Goal: Task Accomplishment & Management: Use online tool/utility

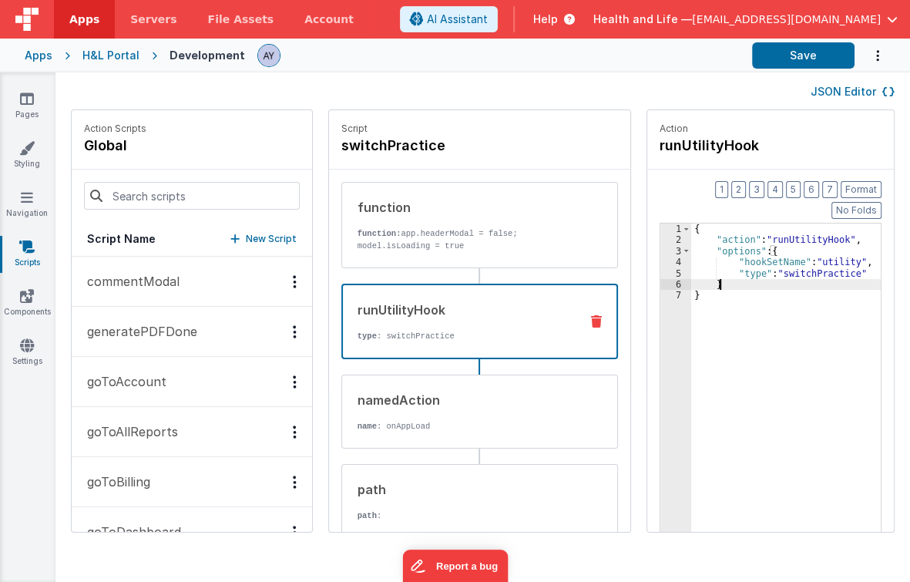
scroll to position [6, 0]
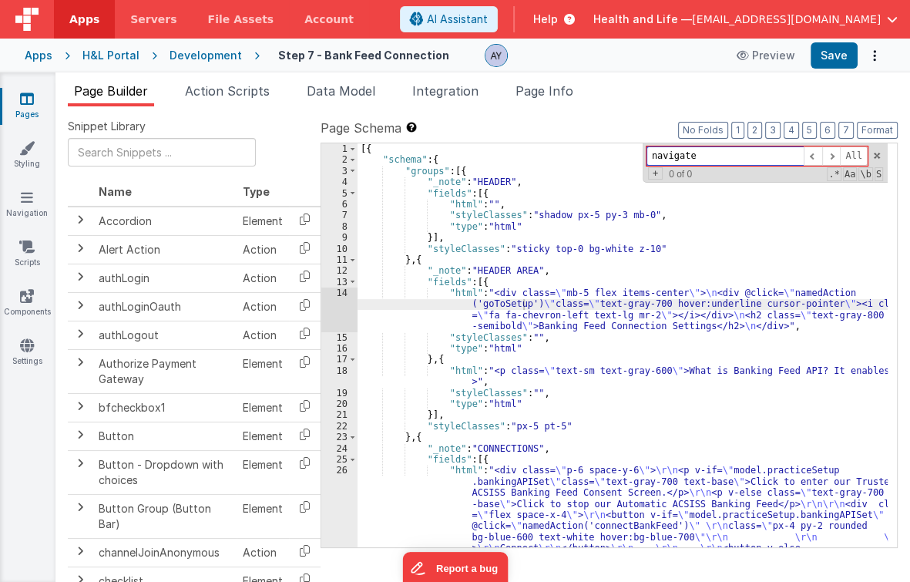
paste input "bankingAPISet"
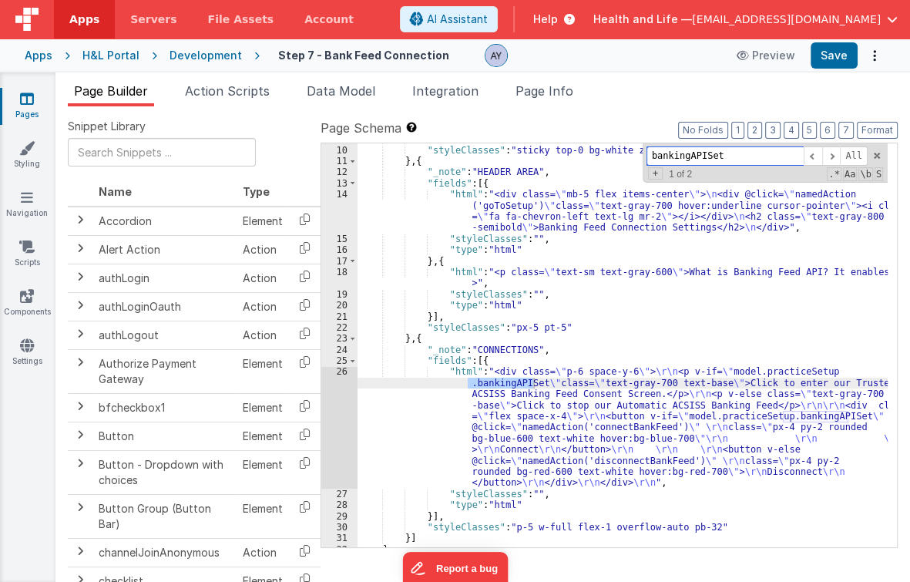
scroll to position [102, 0]
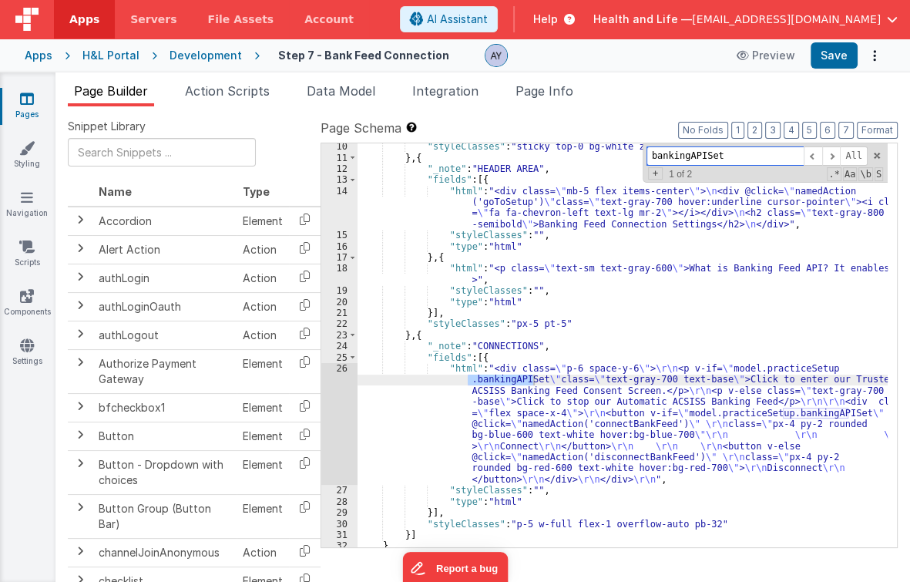
type input "bankingAPISet"
click at [525, 404] on div ""styleClasses" : "sticky top-0 bg-white z-10" } , { "_note" : "HEADER AREA" , "…" at bounding box center [622, 354] width 530 height 427
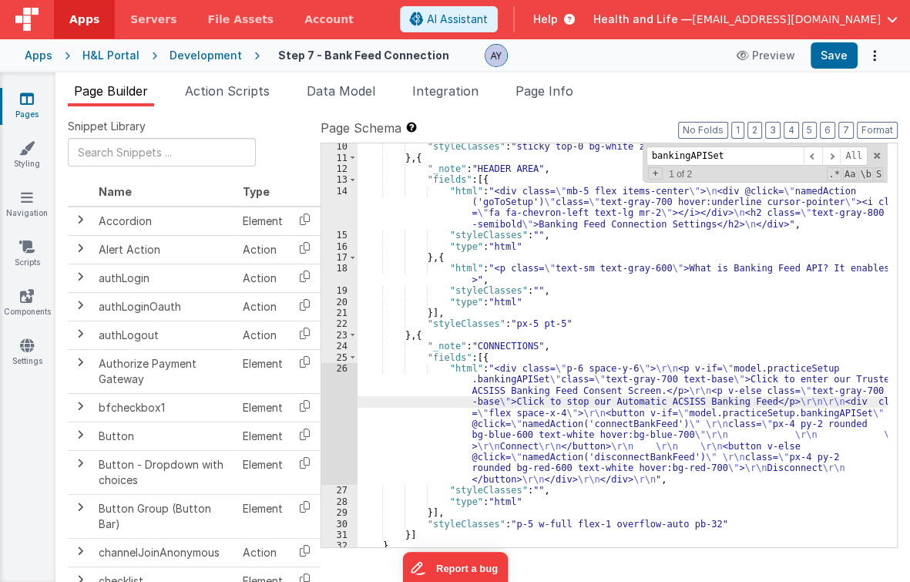
click at [330, 410] on div "26" at bounding box center [339, 424] width 36 height 122
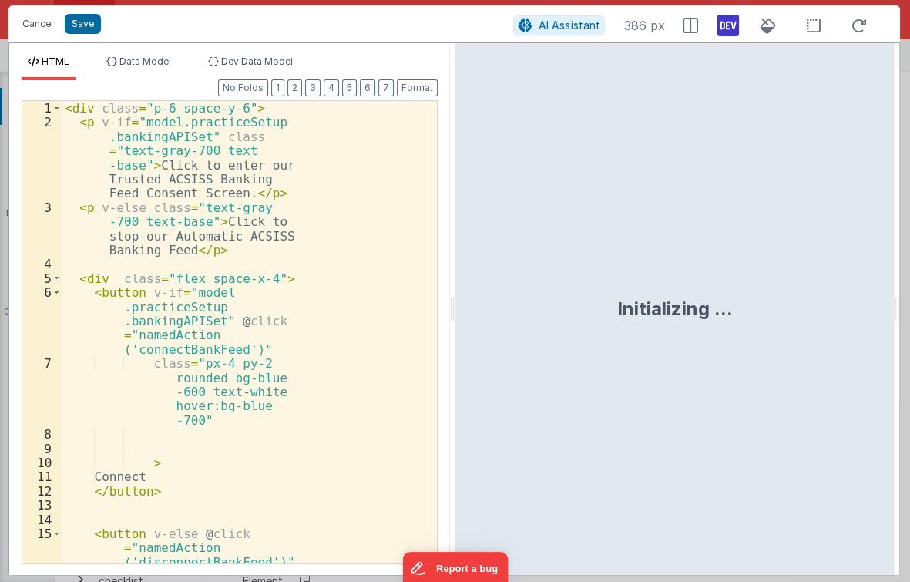
click at [240, 370] on div "< div class = "p-6 space-y-6" > < p v-if = "model.practiceSetup .bankingAPISet"…" at bounding box center [245, 368] width 366 height 534
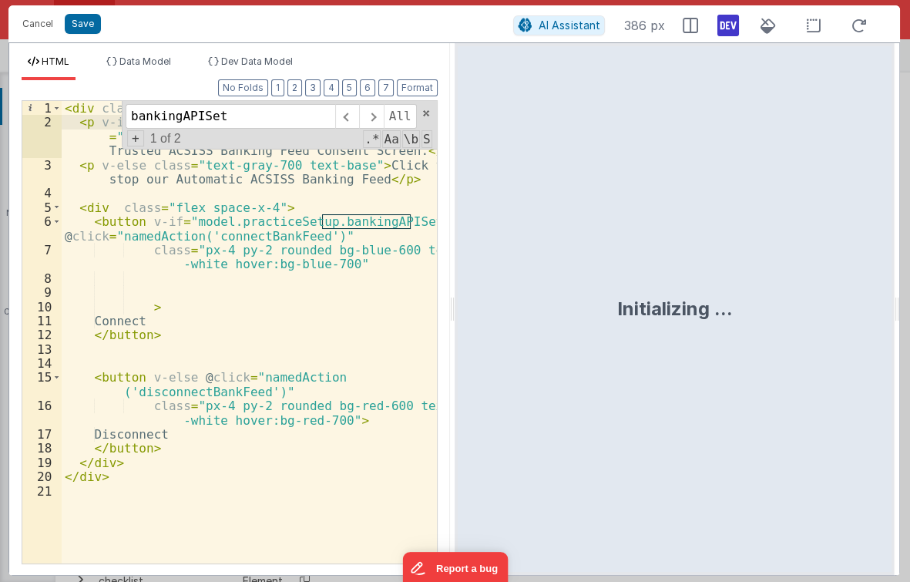
type input "bankingAPISet"
click at [410, 219] on div "< div class = "p-6 space-y-6" > < p v-if = "model.practiceSetup.bankingAPISet" …" at bounding box center [249, 347] width 375 height 492
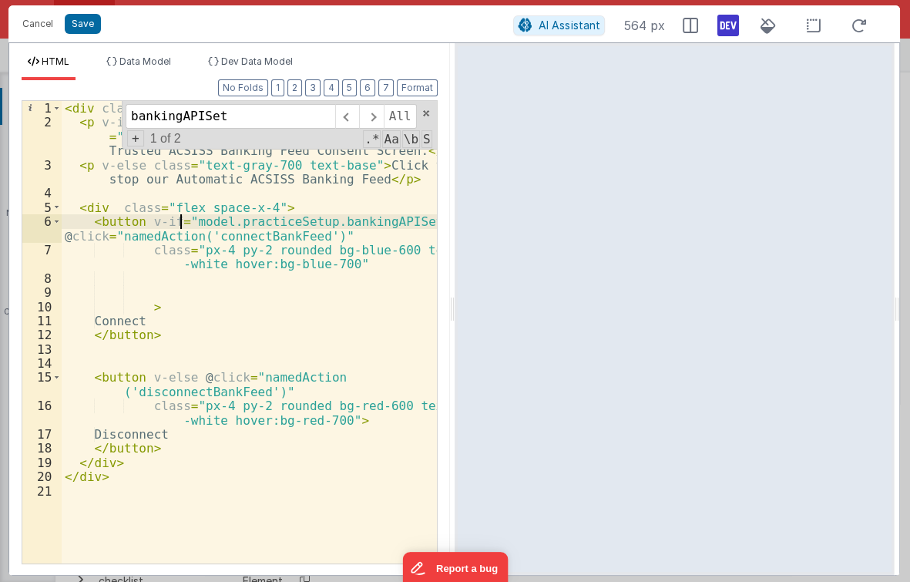
click at [180, 217] on div "< div class = "p-6 space-y-6" > < p v-if = "model.practiceSetup.bankingAPISet" …" at bounding box center [249, 347] width 375 height 492
click at [186, 220] on div "< div class = "p-6 space-y-6" > < p v-if = "model.practiceSetup.bankingAPISet" …" at bounding box center [249, 347] width 375 height 492
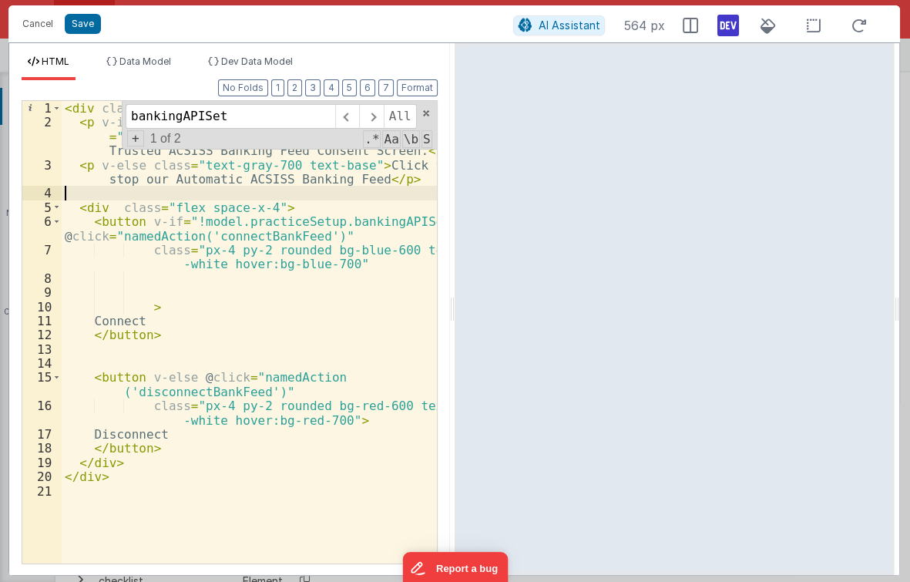
click at [216, 190] on div "< div class = "p-6 space-y-6" > < p v-if = "model.practiceSetup.bankingAPISet" …" at bounding box center [249, 347] width 375 height 492
click at [92, 18] on button "Save" at bounding box center [83, 24] width 36 height 20
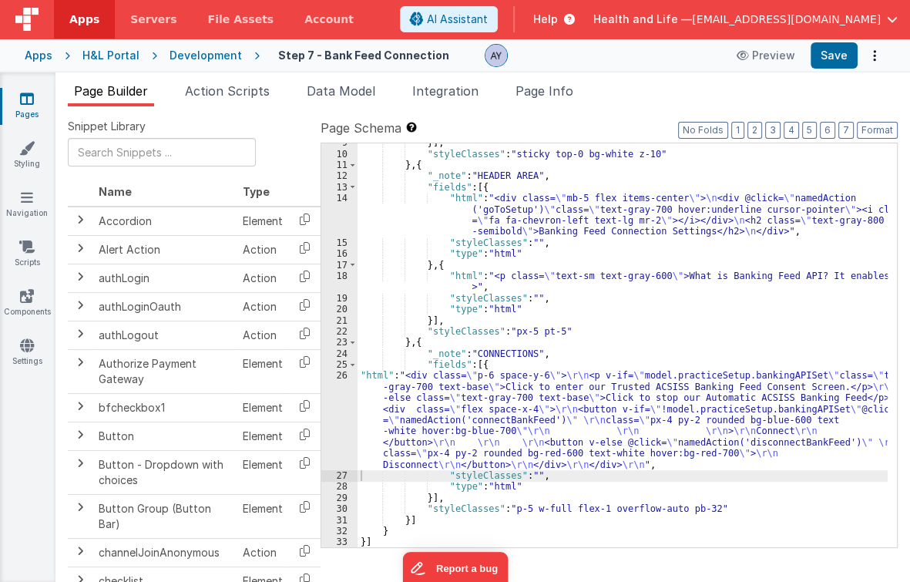
scroll to position [95, 0]
click at [462, 435] on div "}] , "styleClasses" : "sticky top-0 bg-white z-10" } , { "_note" : "HEADER AREA…" at bounding box center [622, 350] width 530 height 427
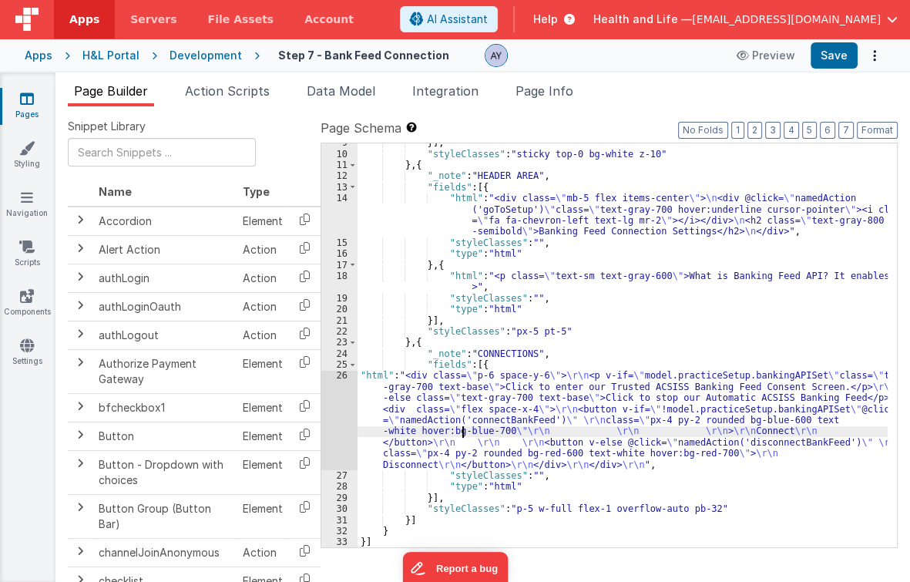
click at [341, 431] on div "26" at bounding box center [339, 420] width 36 height 100
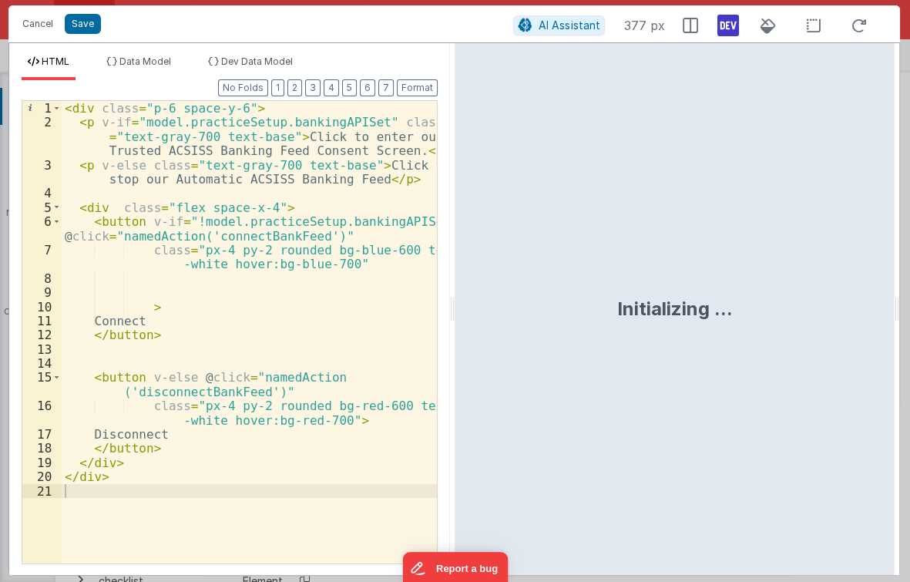
click at [139, 120] on div "< div class = "p-6 space-y-6" > < p v-if = "model.practiceSetup.bankingAPISet" …" at bounding box center [249, 347] width 375 height 492
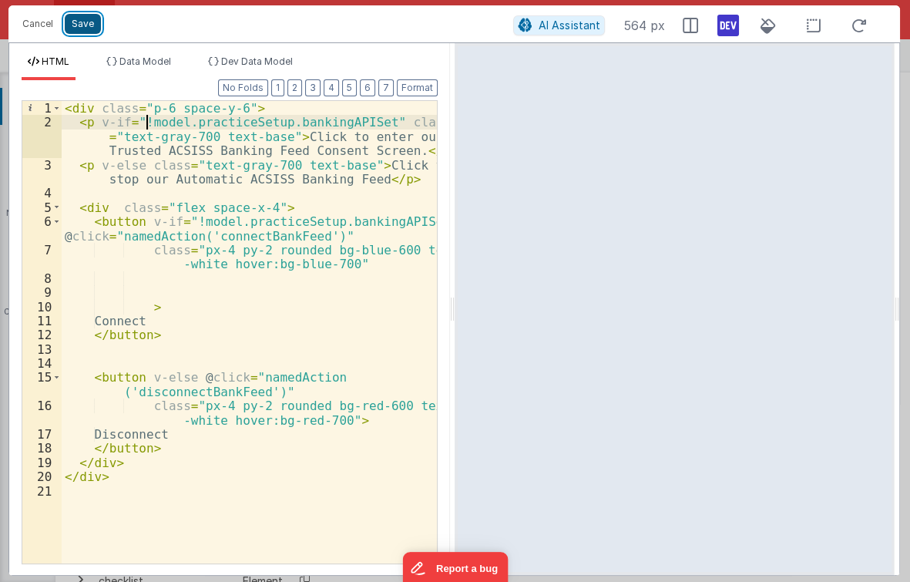
click at [86, 27] on button "Save" at bounding box center [83, 24] width 36 height 20
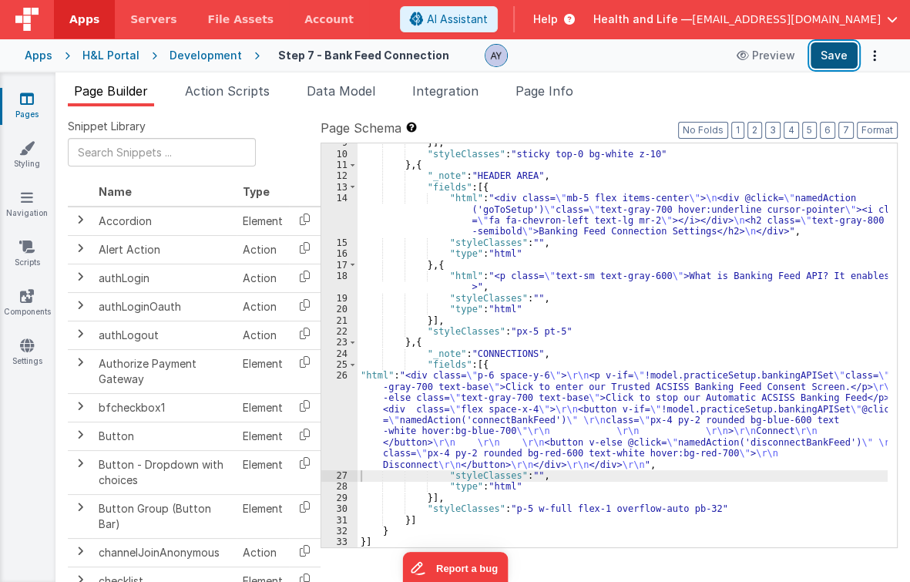
click at [826, 56] on button "Save" at bounding box center [834, 55] width 47 height 26
click at [515, 475] on div "}] , "styleClasses" : "sticky top-0 bg-white z-10" } , { "_note" : "HEADER AREA…" at bounding box center [622, 350] width 530 height 427
click at [460, 448] on div "}] , "styleClasses" : "sticky top-0 bg-white z-10" } , { "_note" : "HEADER AREA…" at bounding box center [622, 350] width 530 height 427
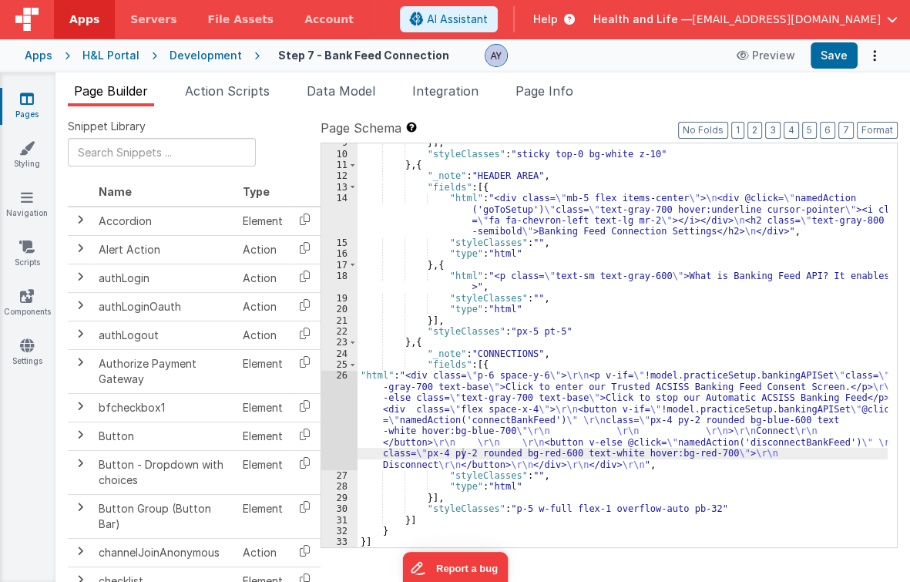
drag, startPoint x: 358, startPoint y: 6, endPoint x: 360, endPoint y: 25, distance: 19.3
click at [358, 6] on header "Apps Servers File Assets Account Some FUTURE Slot AI Assistant Help Health and …" at bounding box center [455, 19] width 910 height 39
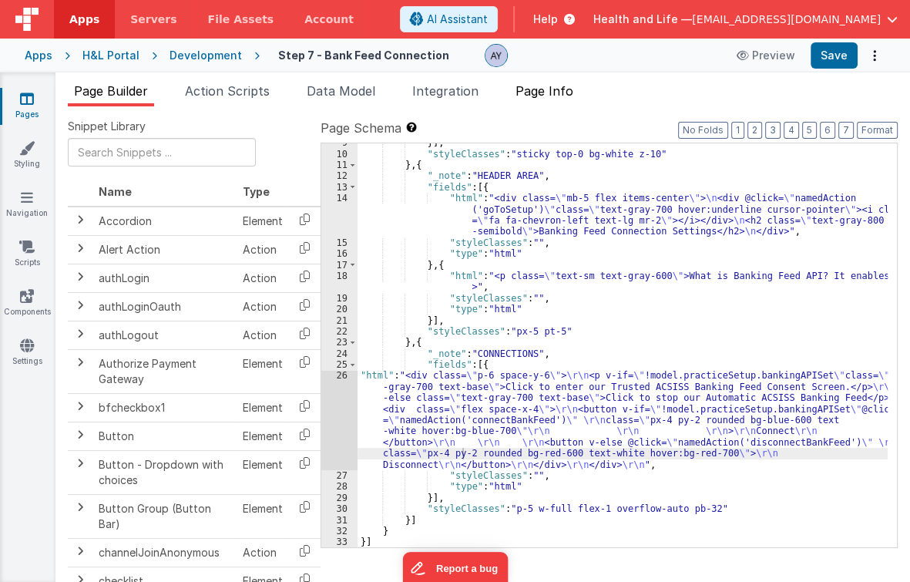
click at [536, 87] on span "Page Info" at bounding box center [544, 90] width 58 height 15
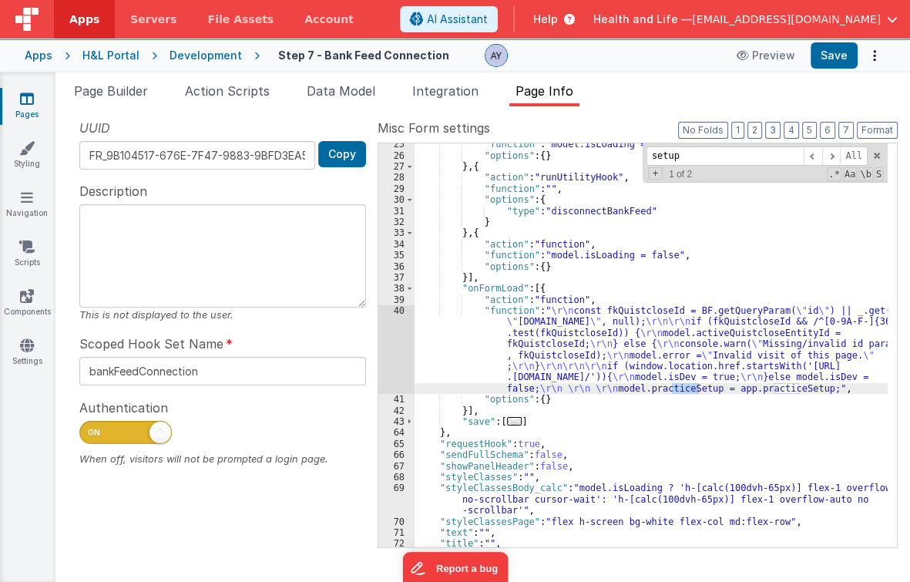
scroll to position [236, 0]
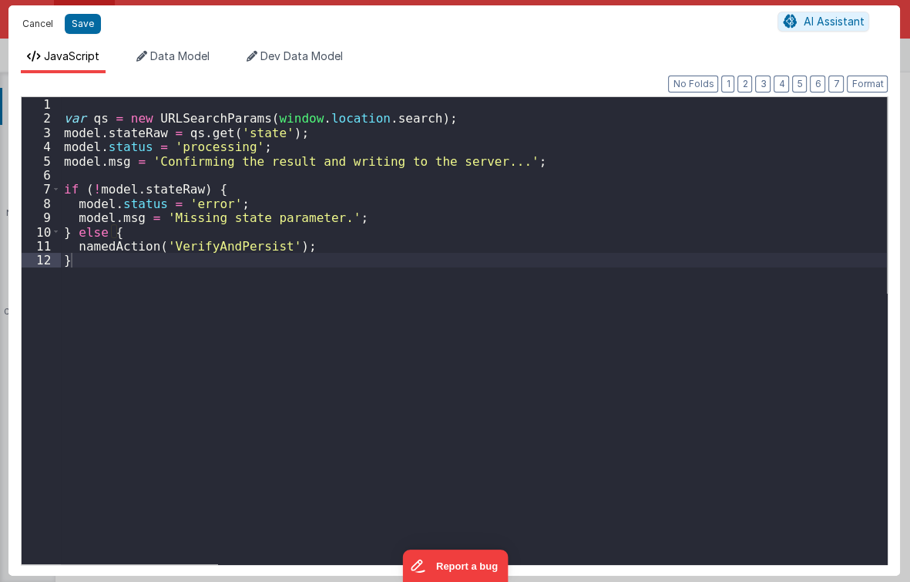
click at [30, 23] on button "Cancel" at bounding box center [38, 24] width 46 height 22
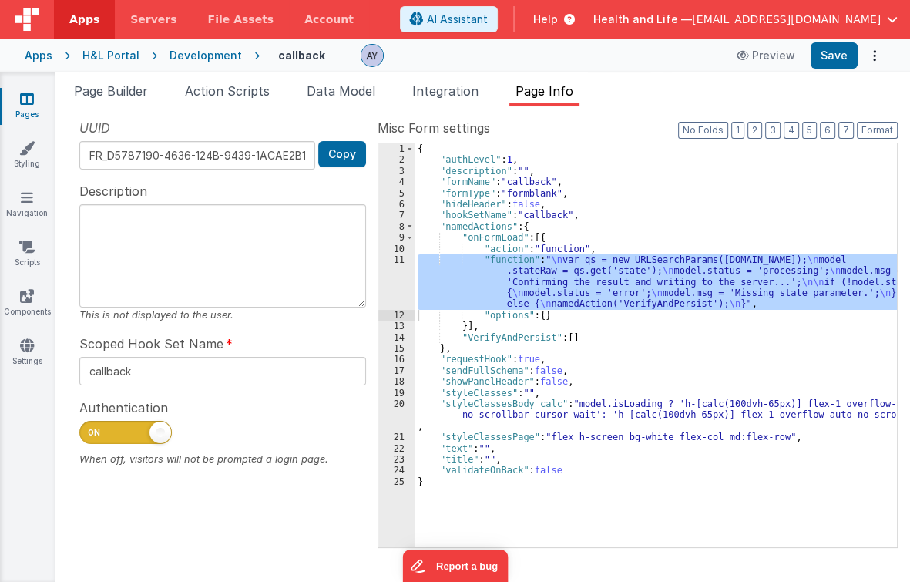
click at [493, 274] on div "{ "authLevel" : 1 , "description" : "" , "formName" : "callback" , "formType" :…" at bounding box center [656, 345] width 482 height 404
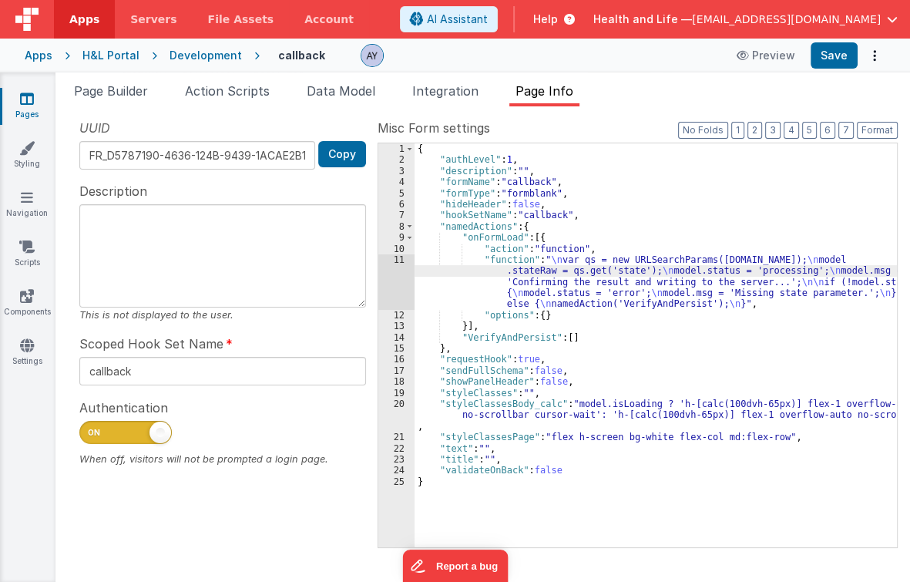
click at [408, 288] on div "11" at bounding box center [396, 281] width 36 height 55
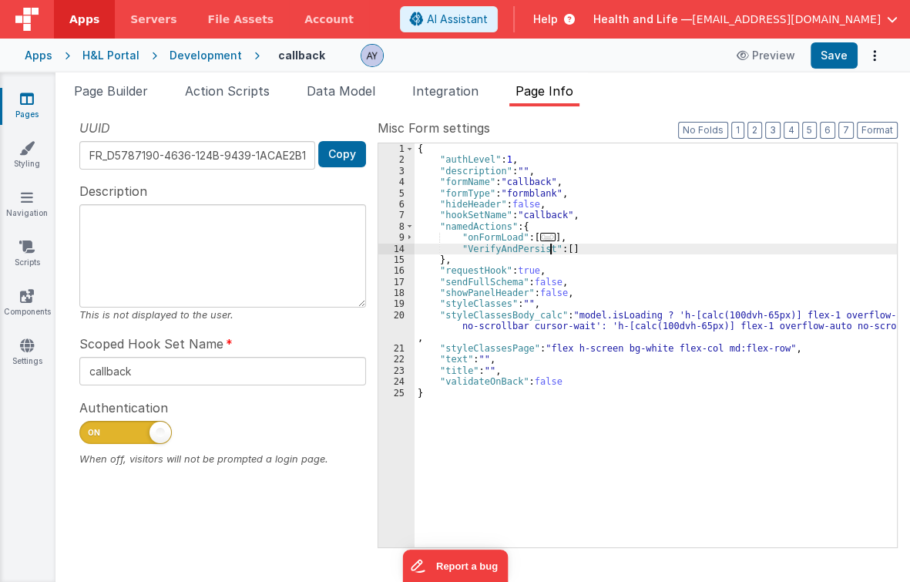
click at [549, 247] on div "{ "authLevel" : 1 , "description" : "" , "formName" : "callback" , "formType" :…" at bounding box center [656, 356] width 482 height 427
click at [549, 237] on span "..." at bounding box center [547, 237] width 15 height 8
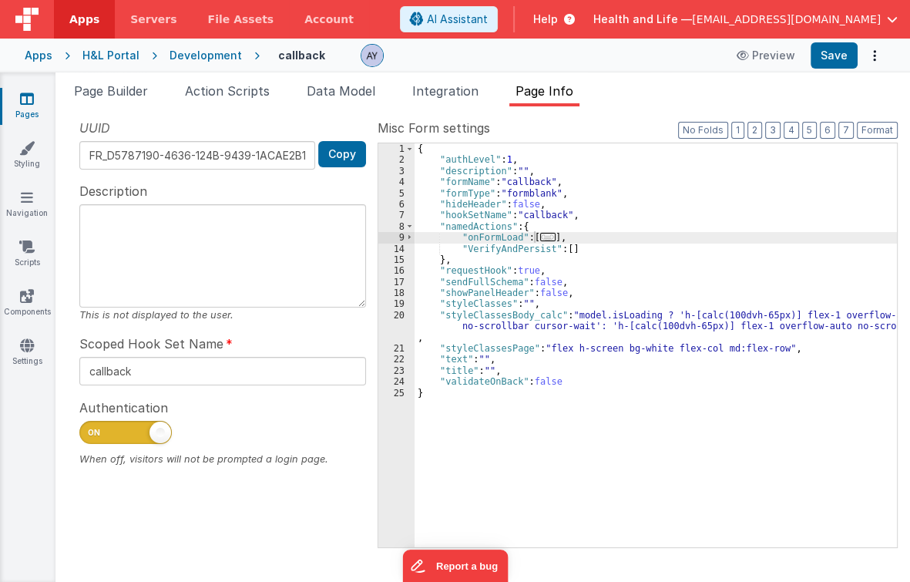
click at [548, 241] on span "..." at bounding box center [547, 237] width 15 height 8
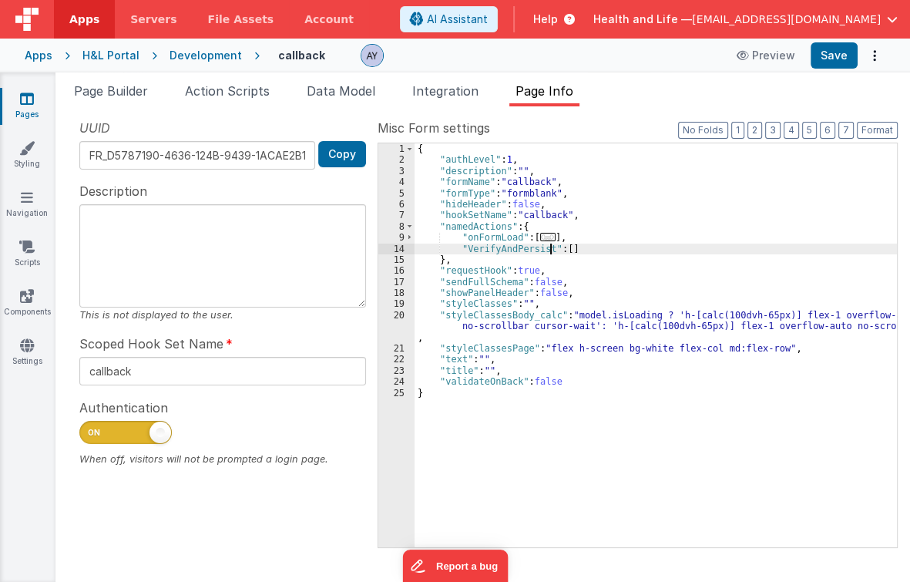
click at [545, 237] on span "..." at bounding box center [547, 237] width 15 height 8
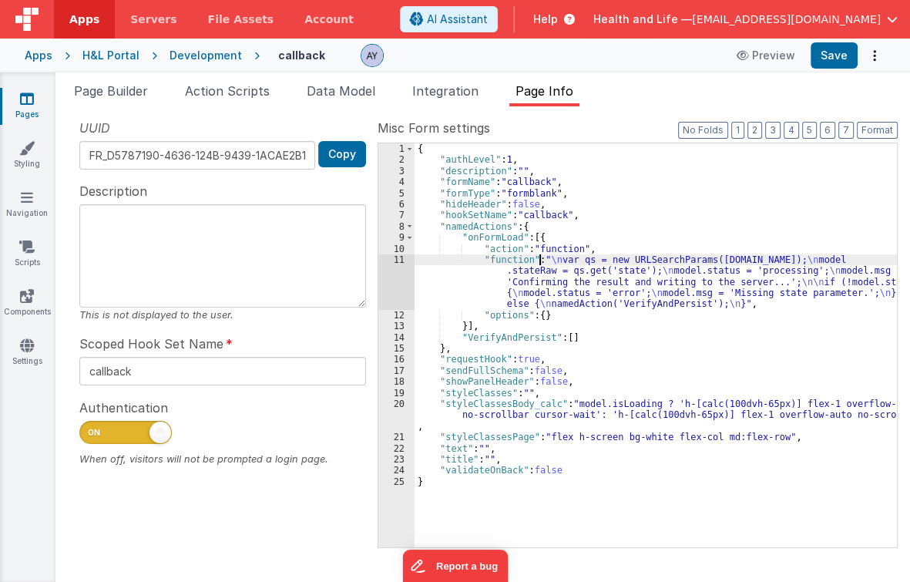
click at [540, 256] on div "{ "authLevel" : 1 , "description" : "" , "formName" : "callback" , "formType" :…" at bounding box center [656, 356] width 482 height 427
click at [526, 271] on div "{ "authLevel" : 1 , "description" : "" , "formName" : "callback" , "formType" :…" at bounding box center [656, 356] width 482 height 427
click at [401, 277] on div "11" at bounding box center [396, 281] width 36 height 55
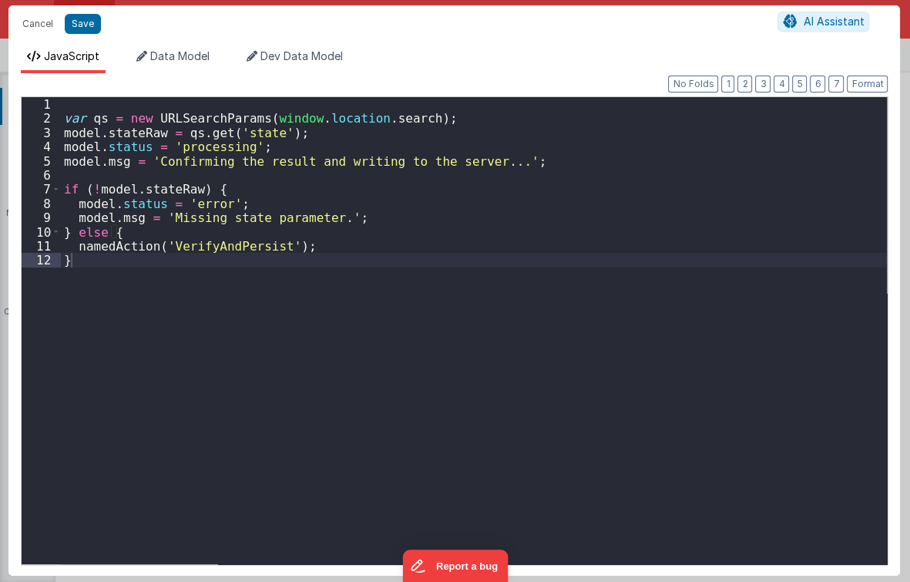
click at [390, 293] on div "var qs = new URLSearchParams ( window . location . search ) ; model . stateRaw …" at bounding box center [474, 344] width 827 height 495
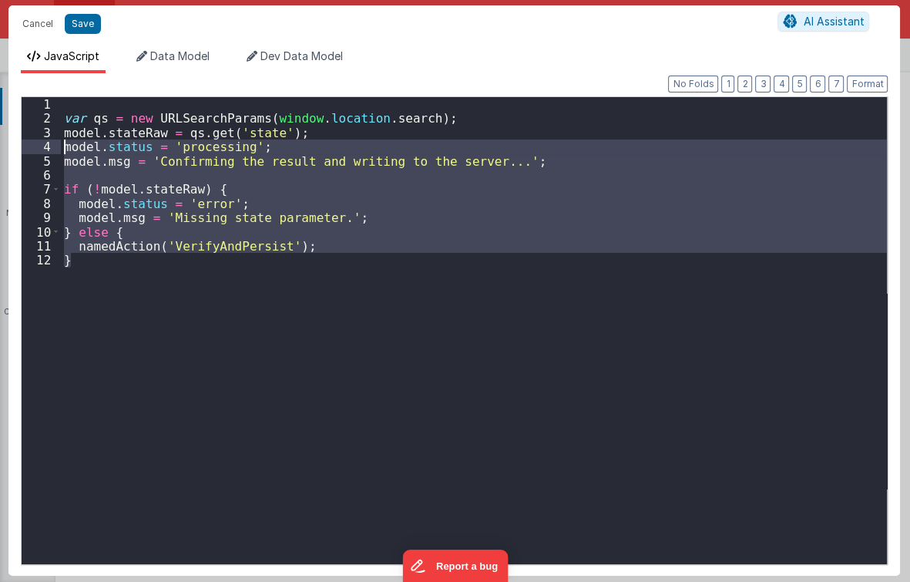
drag, startPoint x: 392, startPoint y: 293, endPoint x: -4, endPoint y: 153, distance: 420.1
click at [0, 153] on html "Cancel Save AI Assistant JavaScript Data Model Dev Data Model Format 7 6 5 4 3 …" at bounding box center [455, 291] width 910 height 582
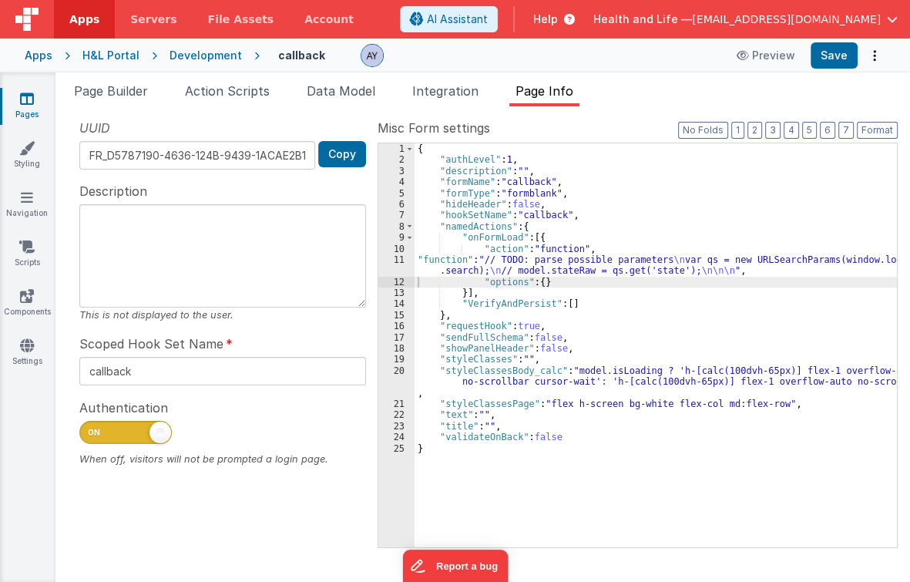
click at [460, 291] on div "{ "authLevel" : 1 , "description" : "" , "formName" : "callback" , "formType" :…" at bounding box center [656, 356] width 482 height 427
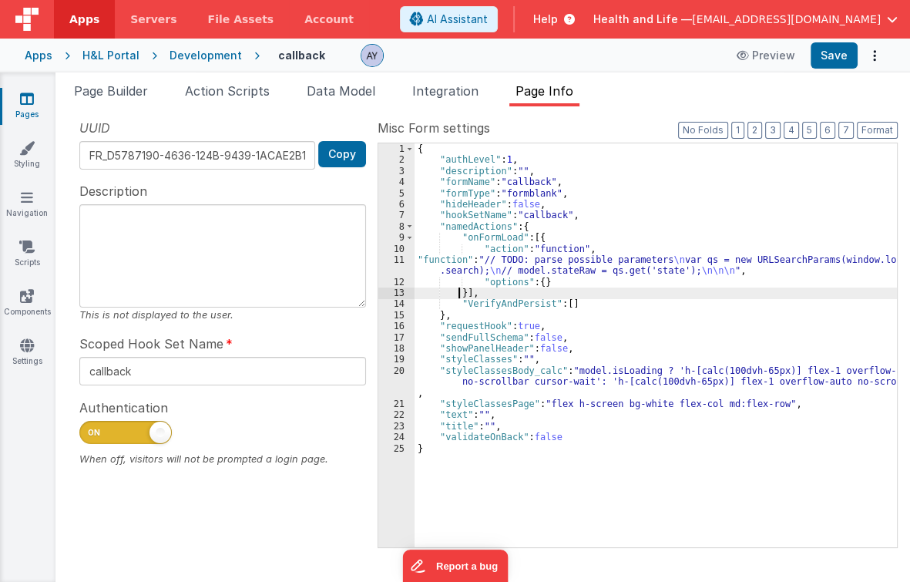
click at [471, 277] on div "{ "authLevel" : 1 , "description" : "" , "formName" : "callback" , "formType" :…" at bounding box center [656, 356] width 482 height 427
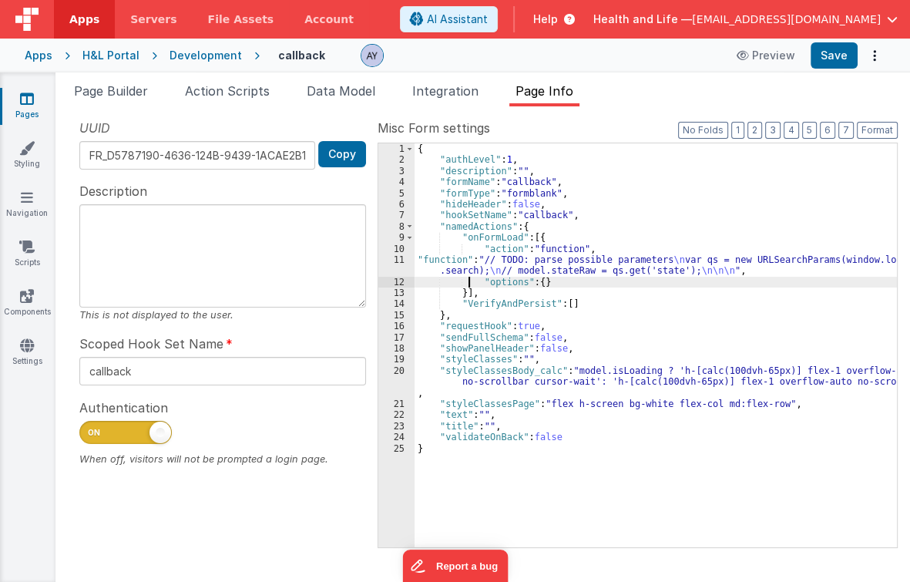
click at [446, 274] on div "{ "authLevel" : 1 , "description" : "" , "formName" : "callback" , "formType" :…" at bounding box center [656, 356] width 482 height 427
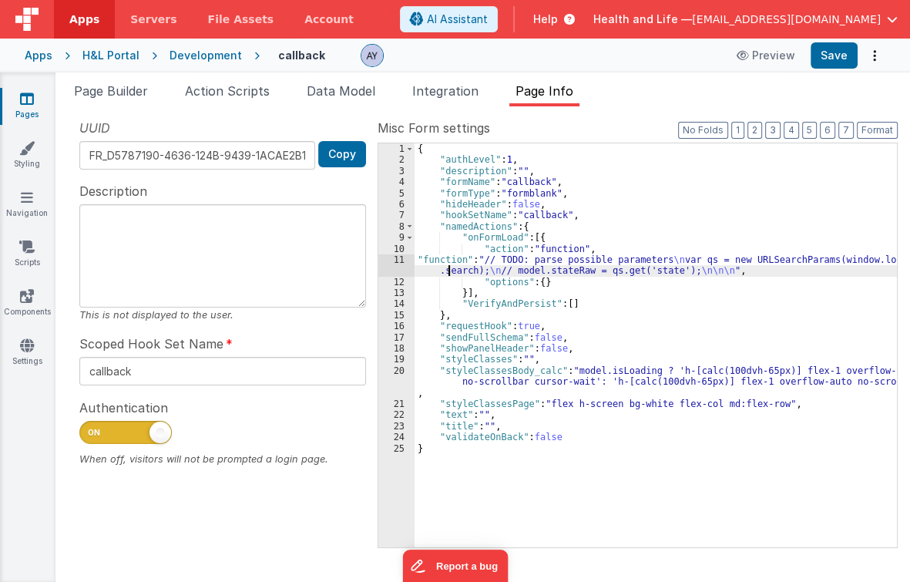
click at [410, 261] on div "11" at bounding box center [396, 265] width 36 height 22
click at [399, 263] on div "11" at bounding box center [396, 265] width 36 height 22
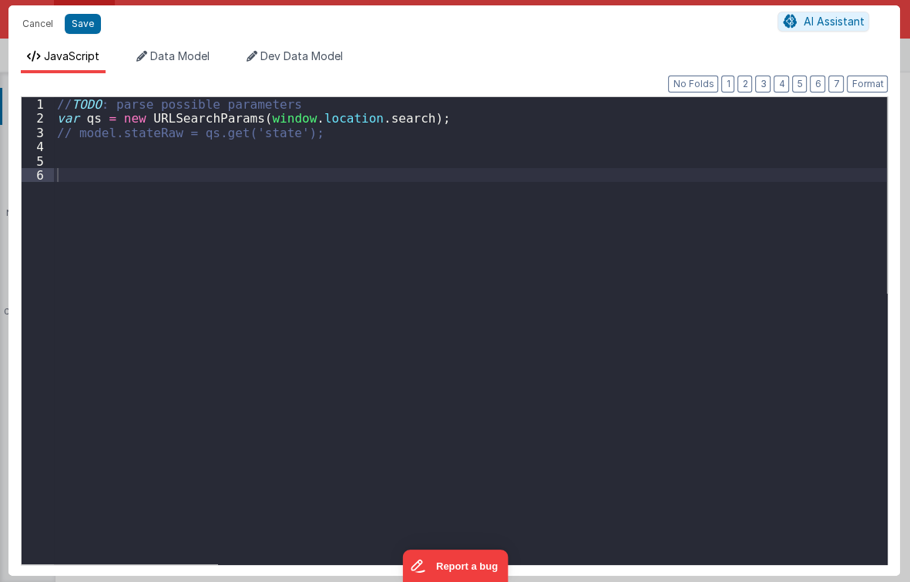
click at [401, 263] on div "// TODO : parse possible parameters var qs = new URLSearchParams ( window . loc…" at bounding box center [471, 344] width 834 height 495
drag, startPoint x: 373, startPoint y: 255, endPoint x: 289, endPoint y: 170, distance: 119.9
click at [374, 255] on div "// TODO : parse possible parameters var qs = new URLSearchParams ( window . loc…" at bounding box center [471, 344] width 834 height 495
click at [81, 33] on button "Save" at bounding box center [83, 24] width 36 height 20
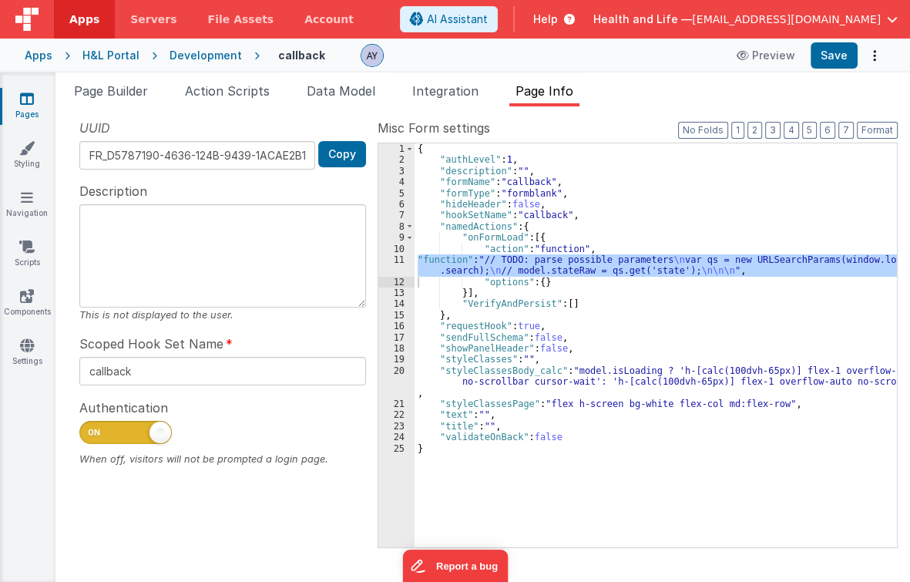
click at [491, 294] on div "{ "authLevel" : 1 , "description" : "" , "formName" : "callback" , "formType" :…" at bounding box center [656, 356] width 482 height 427
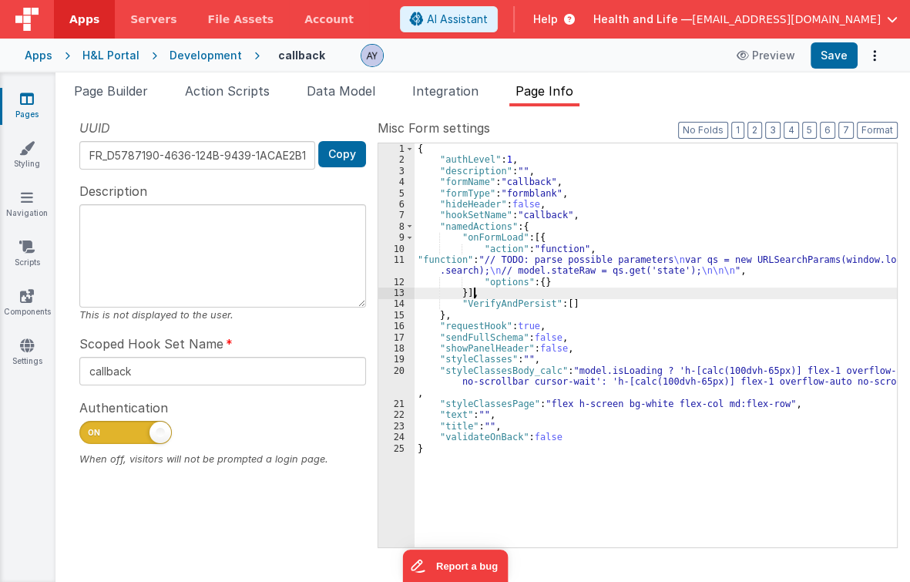
click at [481, 275] on div "{ "authLevel" : 1 , "description" : "" , "formName" : "callback" , "formType" :…" at bounding box center [656, 356] width 482 height 427
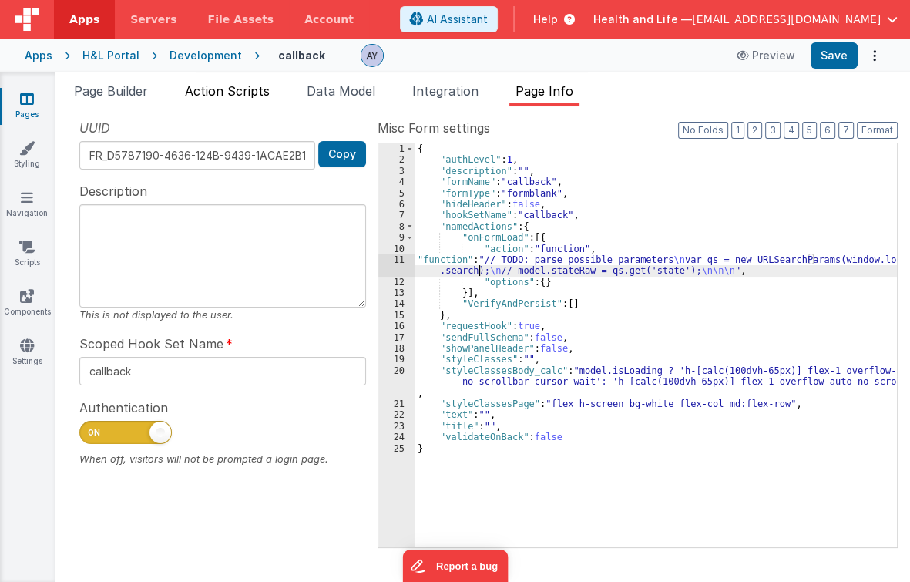
click at [236, 83] on span "Action Scripts" at bounding box center [227, 90] width 85 height 15
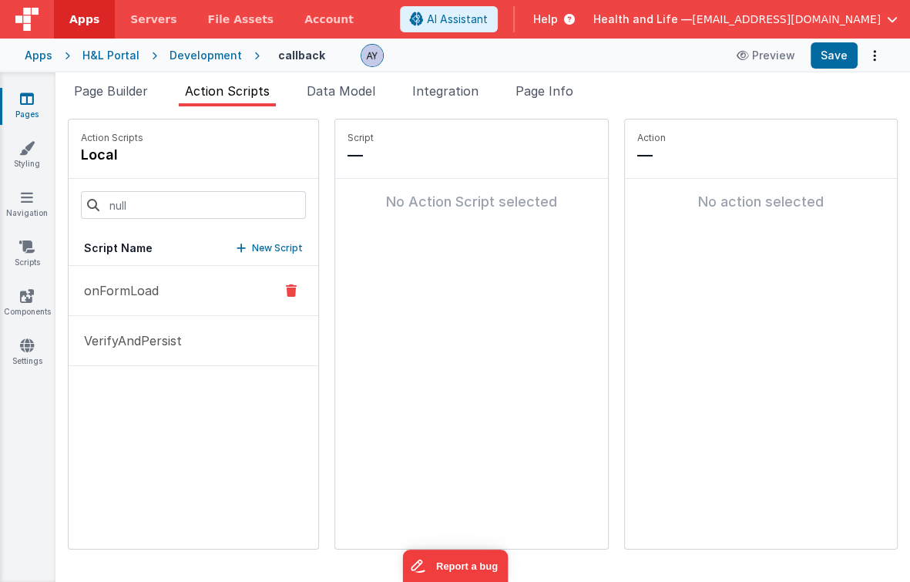
click at [173, 287] on button "onFormLoad" at bounding box center [194, 291] width 250 height 50
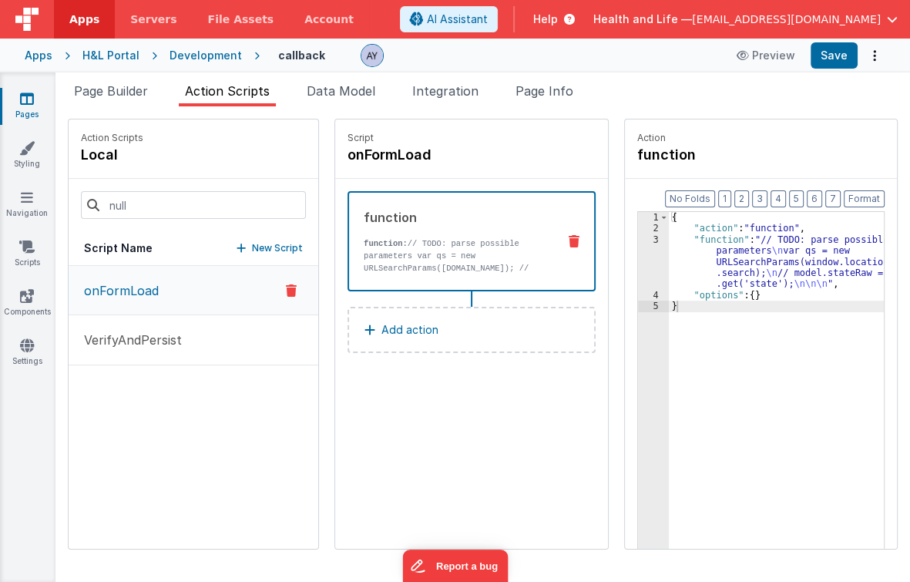
click at [449, 317] on button "Add action" at bounding box center [471, 330] width 248 height 46
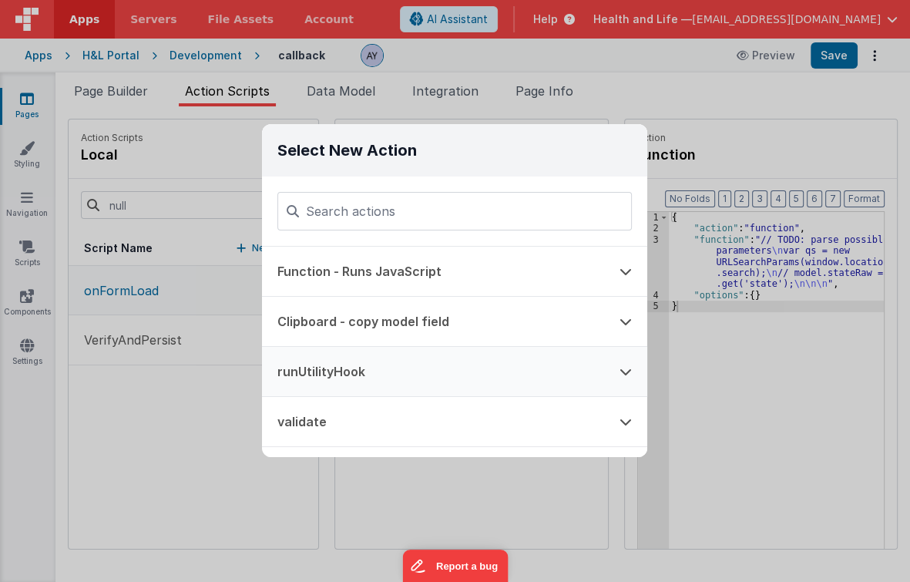
click at [406, 361] on button "runUtilityHook" at bounding box center [433, 371] width 342 height 49
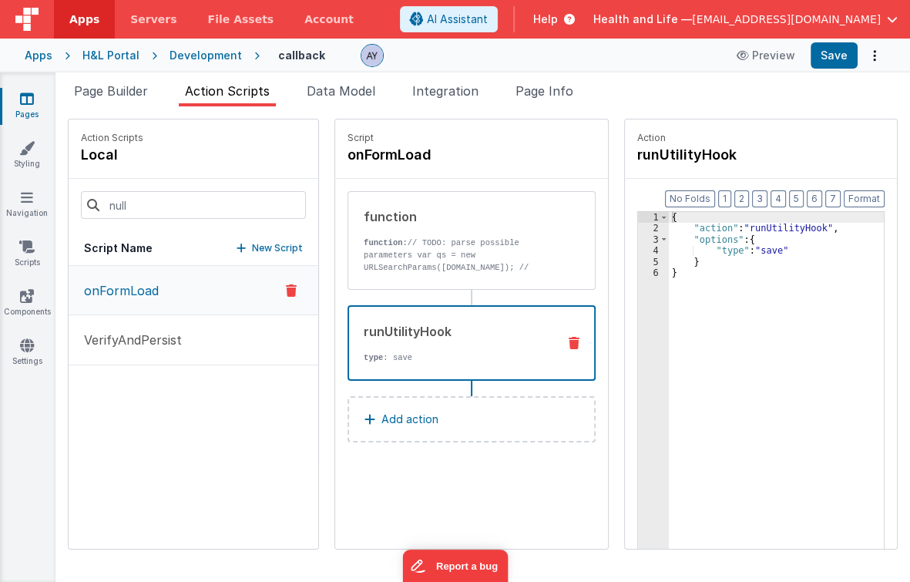
click at [761, 251] on div "{ "action" : "runUtilityHook" , "options" : { "type" : "save" } }" at bounding box center [780, 416] width 223 height 408
click at [579, 92] on li "Page Info" at bounding box center [544, 94] width 70 height 25
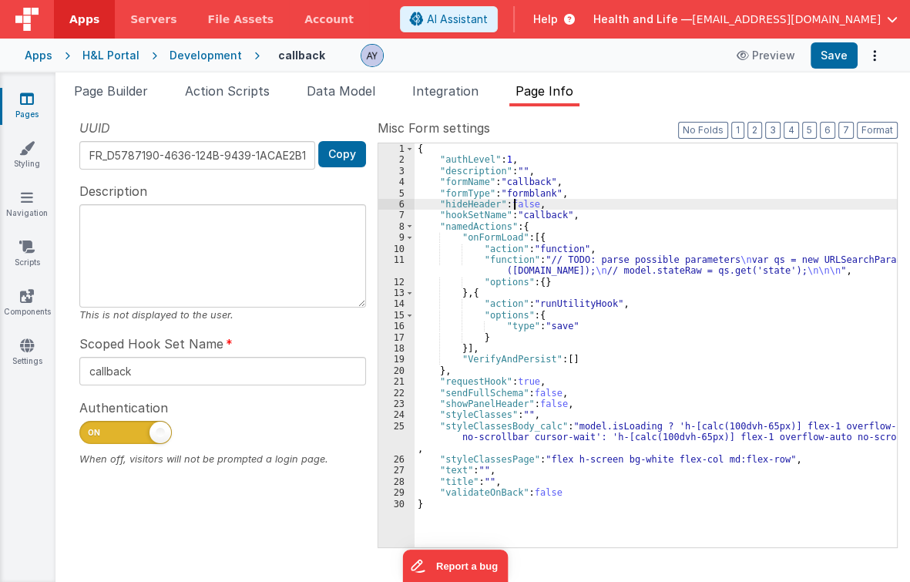
click at [514, 205] on div "{ "authLevel" : 1 , "description" : "" , "formName" : "callback" , "formType" :…" at bounding box center [656, 356] width 482 height 427
click at [515, 197] on div "{ "authLevel" : 1 , "description" : "" , "formName" : "callback" , "formType" :…" at bounding box center [656, 356] width 482 height 427
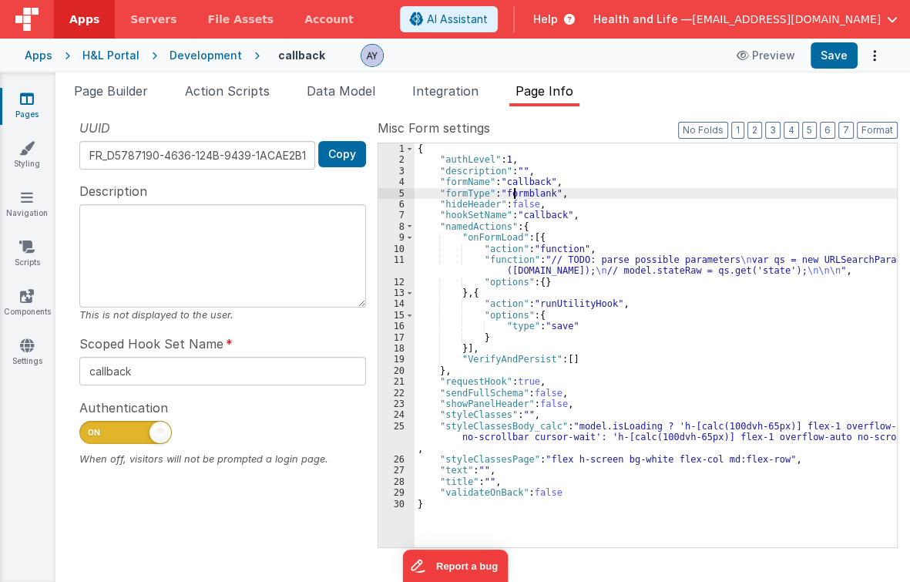
click at [525, 216] on div "{ "authLevel" : 1 , "description" : "" , "formName" : "callback" , "formType" :…" at bounding box center [656, 356] width 482 height 427
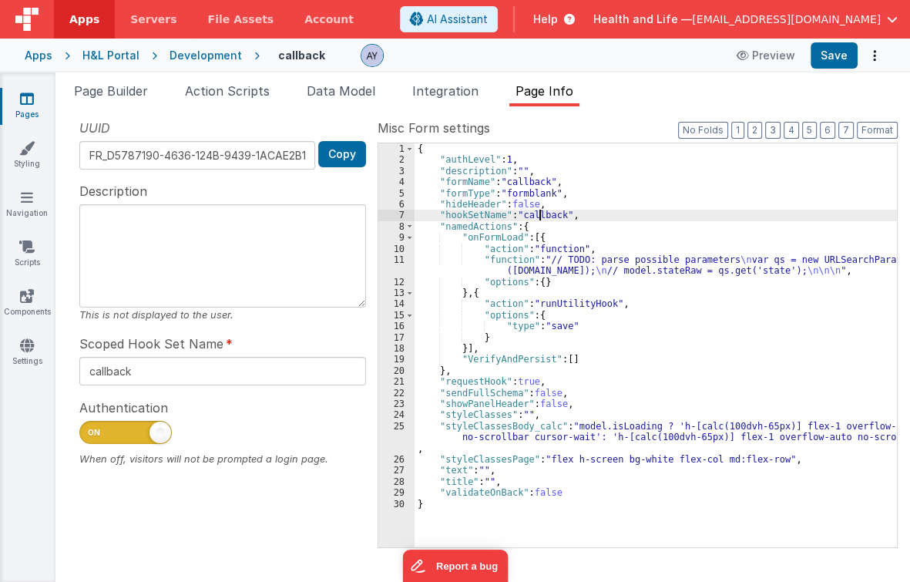
click at [541, 219] on div "{ "authLevel" : 1 , "description" : "" , "formName" : "callback" , "formType" :…" at bounding box center [656, 356] width 482 height 427
click at [262, 86] on span "Action Scripts" at bounding box center [227, 90] width 85 height 15
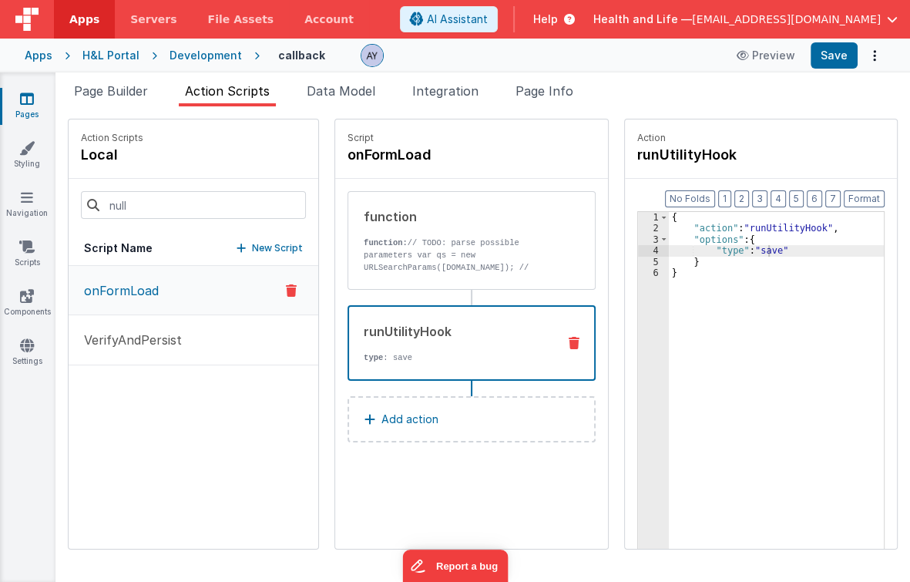
click at [759, 249] on div "{ "action" : "runUtilityHook" , "options" : { "type" : "save" } }" at bounding box center [780, 416] width 223 height 408
drag, startPoint x: 727, startPoint y: 281, endPoint x: 733, endPoint y: 274, distance: 10.4
click at [727, 281] on div "{ "action" : "runUtilityHook" , "options" : { "type" : "save" } }" at bounding box center [780, 416] width 223 height 408
drag, startPoint x: 749, startPoint y: 257, endPoint x: 758, endPoint y: 253, distance: 10.3
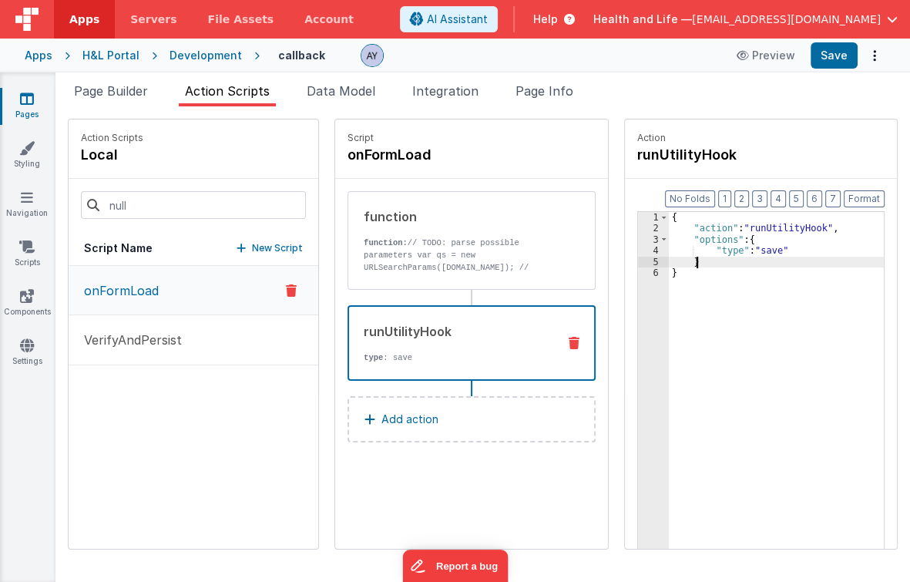
click at [757, 253] on div "{ "action" : "runUtilityHook" , "options" : { "type" : "save" } }" at bounding box center [780, 416] width 223 height 408
click at [758, 253] on div "{ "action" : "runUtilityHook" , "options" : { "type" : "save" } }" at bounding box center [777, 404] width 216 height 384
click at [758, 253] on div "{ "action" : "runUtilityHook" , "options" : { "type" : "save" } }" at bounding box center [780, 416] width 223 height 408
click at [470, 270] on p "function: // TODO: parse possible parameters var qs = new URLSearchParams(windo…" at bounding box center [459, 261] width 190 height 49
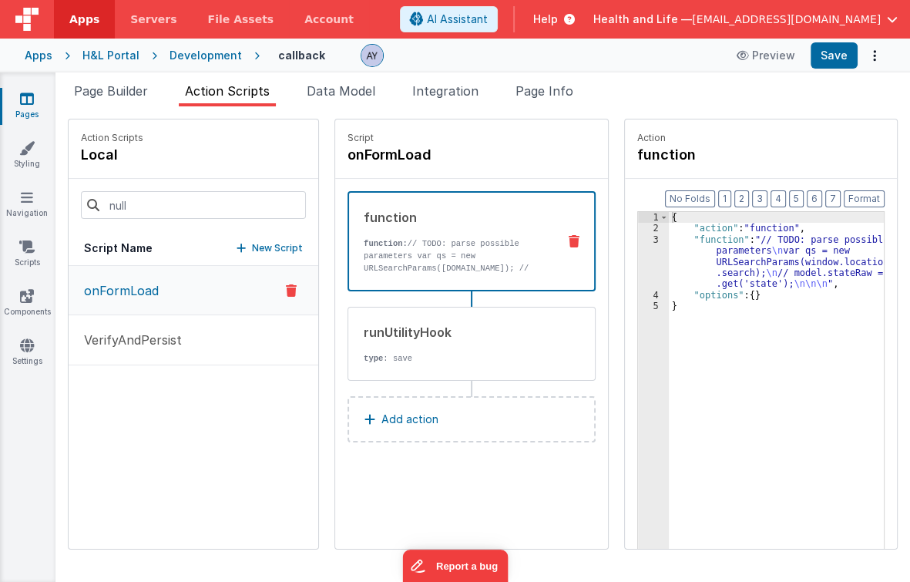
click at [656, 257] on div "3" at bounding box center [653, 261] width 31 height 55
click at [648, 259] on div "3" at bounding box center [653, 261] width 31 height 55
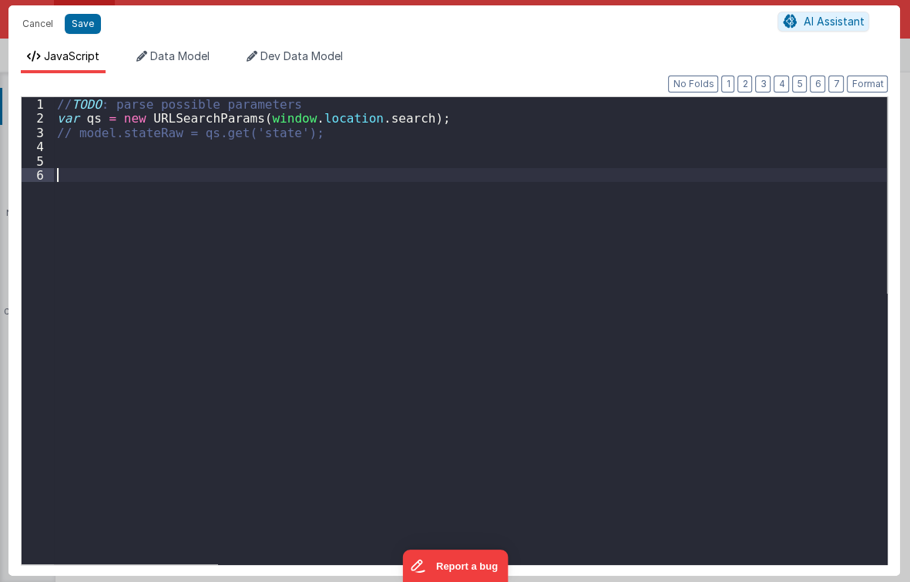
drag, startPoint x: 183, startPoint y: 193, endPoint x: 193, endPoint y: 149, distance: 44.9
click at [183, 193] on div "// TODO : parse possible parameters var qs = new URLSearchParams ( window . loc…" at bounding box center [471, 344] width 834 height 495
click at [210, 156] on div "// TODO : parse possible parameters var qs = new URLSearchParams ( window . loc…" at bounding box center [471, 344] width 834 height 495
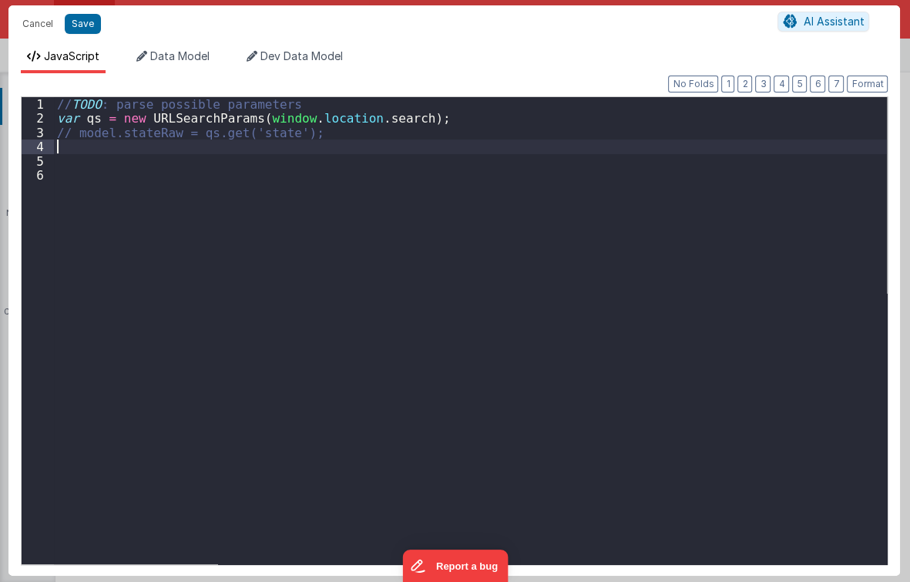
click at [216, 145] on div "// TODO : parse possible parameters var qs = new URLSearchParams ( window . loc…" at bounding box center [471, 344] width 834 height 495
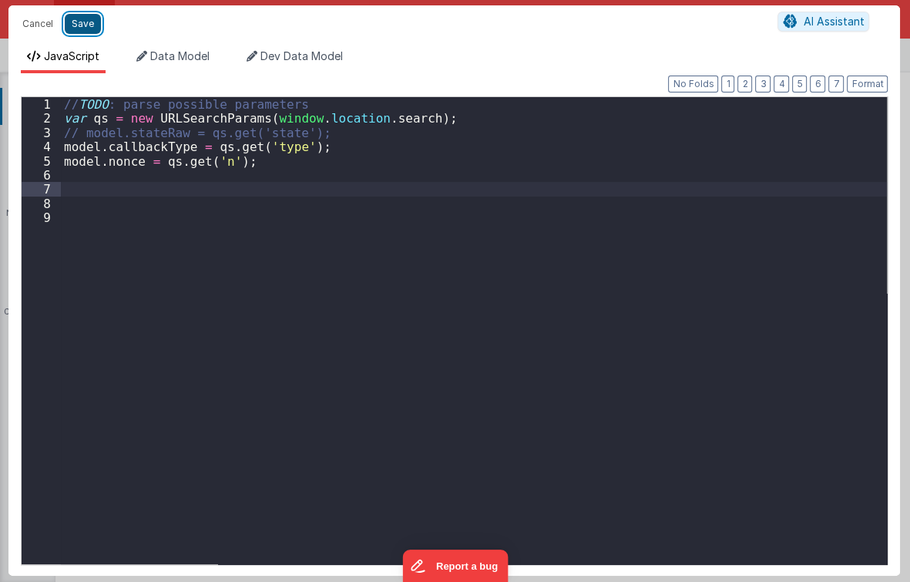
click at [76, 29] on button "Save" at bounding box center [83, 24] width 36 height 20
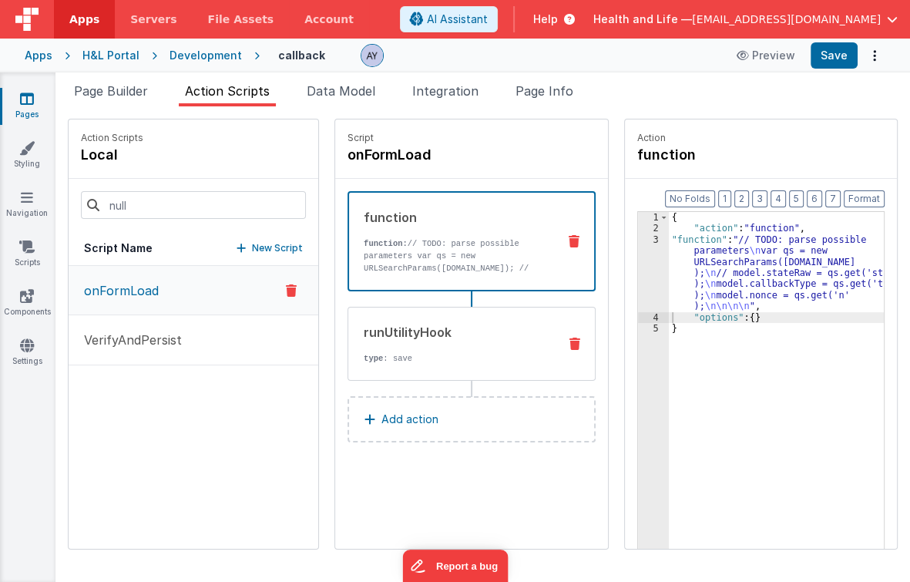
click at [524, 347] on div "runUtilityHook type : save" at bounding box center [450, 344] width 205 height 42
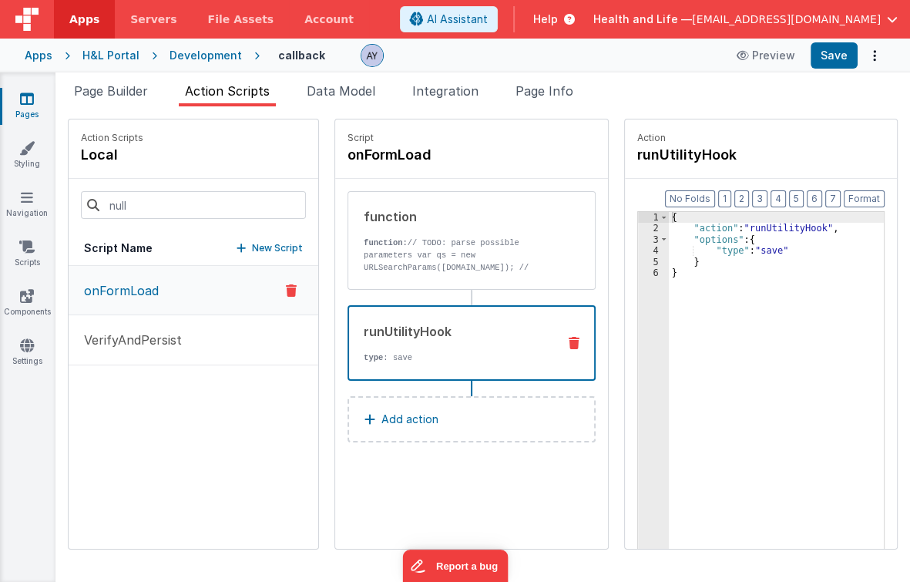
click at [672, 259] on div "{ "action" : "runUtilityHook" , "options" : { "type" : "save" } }" at bounding box center [780, 416] width 223 height 408
click at [674, 253] on div "{ "action" : "runUtilityHook" , "options" : { "type" : "save" } }" at bounding box center [780, 416] width 223 height 408
click at [638, 248] on div "4" at bounding box center [653, 250] width 31 height 11
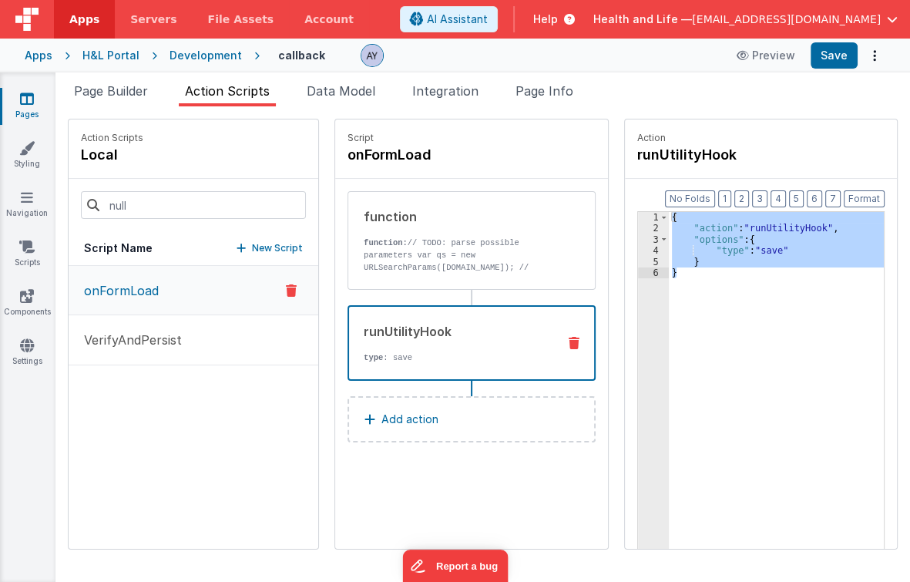
click at [709, 259] on div "{ "action" : "runUtilityHook" , "options" : { "type" : "save" } }" at bounding box center [777, 404] width 216 height 384
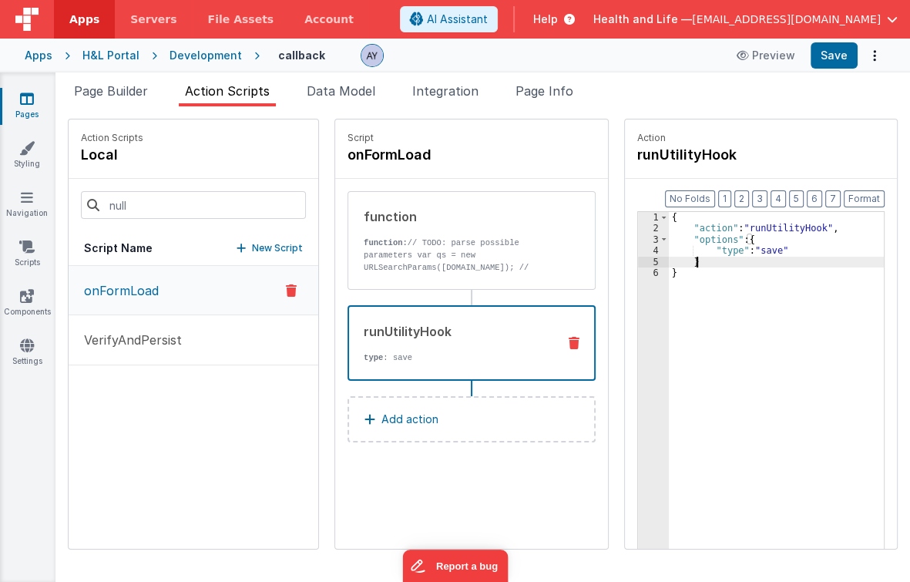
click at [646, 253] on div "4" at bounding box center [653, 250] width 31 height 11
click at [747, 246] on div "{ "action" : "runUtilityHook" , "options" : { "type" : "save" } }" at bounding box center [777, 404] width 216 height 384
click at [755, 250] on div "{ "action" : "runUtilityHook" , "options" : { "type" : "save" } }" at bounding box center [780, 416] width 223 height 408
click at [758, 281] on div "{ "action" : "runUtilityHook" , "options" : { "type" : "confirm3rdParty" } }" at bounding box center [780, 416] width 223 height 408
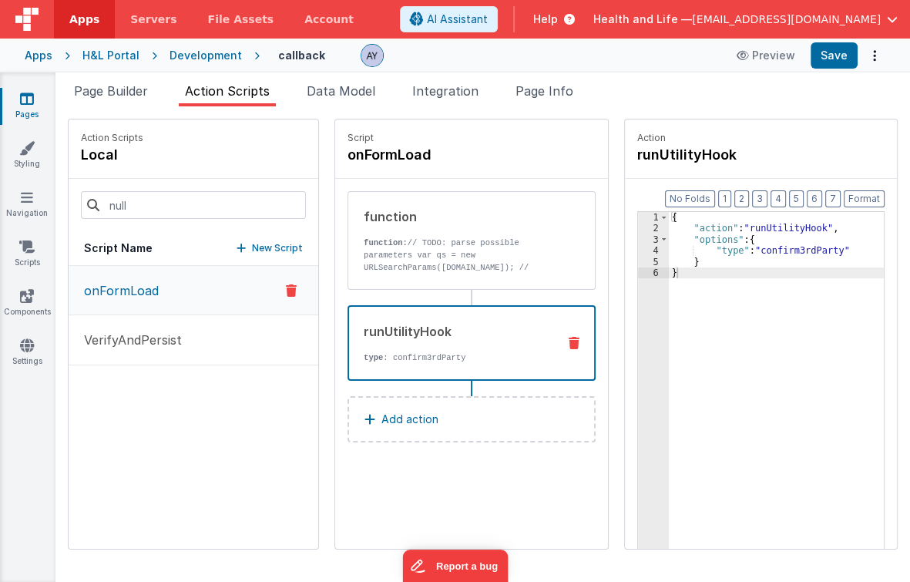
click at [464, 424] on button "Add action" at bounding box center [471, 419] width 248 height 46
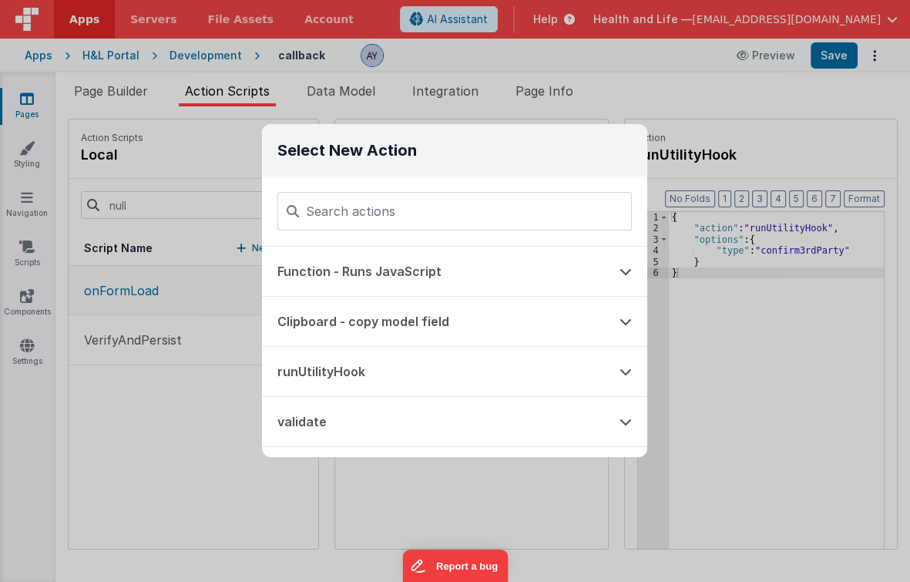
click at [771, 428] on div "Select New Action Function - Runs JavaScript Clipboard - copy model field runUt…" at bounding box center [455, 291] width 910 height 582
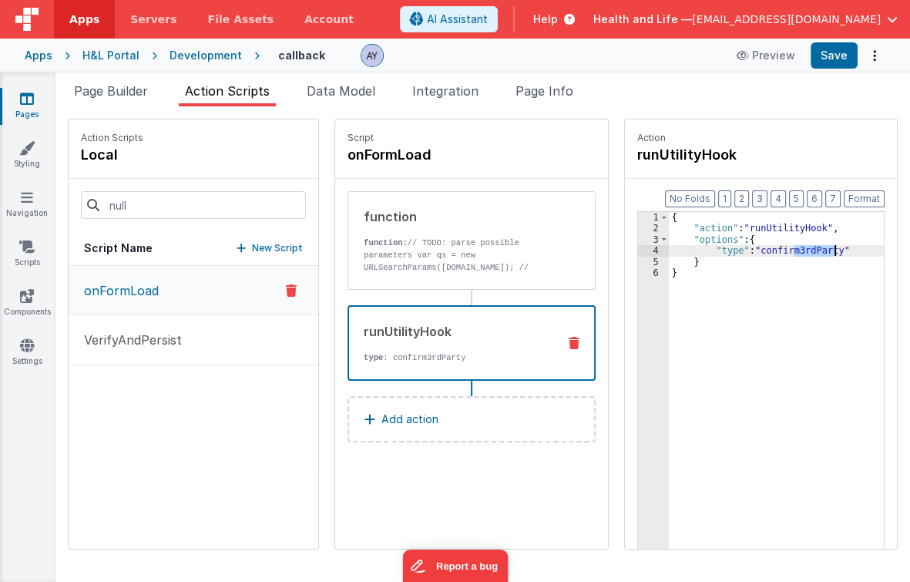
drag, startPoint x: 783, startPoint y: 250, endPoint x: 823, endPoint y: 253, distance: 40.2
click at [826, 252] on div "{ "action" : "runUtilityHook" , "options" : { "type" : "confirm3rdParty" } }" at bounding box center [780, 416] width 223 height 408
click at [819, 271] on div "{ "action" : "runUtilityHook" , "options" : { "type" : "confirmAction" } }" at bounding box center [780, 416] width 223 height 408
click at [798, 253] on div "{ "action" : "runUtilityHook" , "options" : { "type" : "confirmAction" } }" at bounding box center [780, 416] width 223 height 408
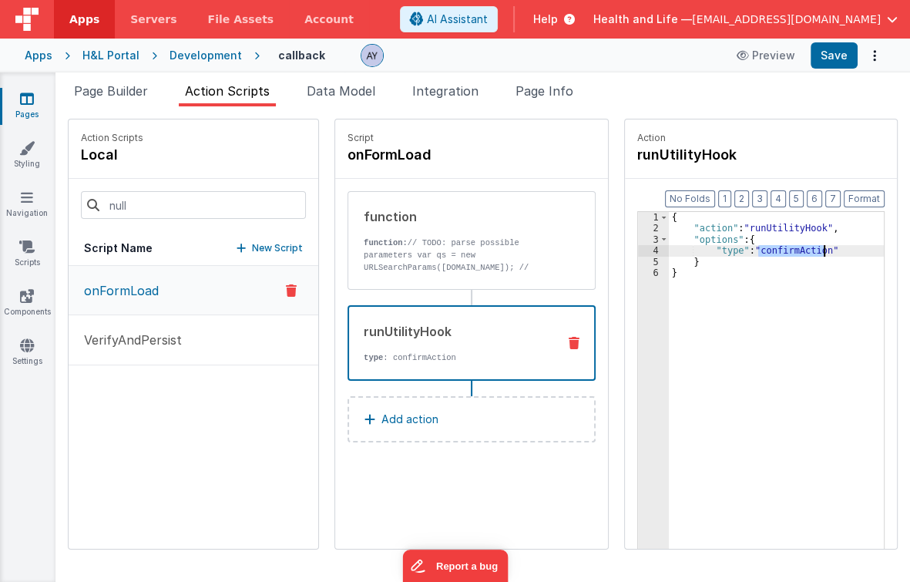
drag, startPoint x: 796, startPoint y: 283, endPoint x: 797, endPoint y: 263, distance: 20.1
click at [795, 271] on div "{ "action" : "runUtilityHook" , "options" : { "type" : "confirmAction" } }" at bounding box center [780, 416] width 223 height 408
drag, startPoint x: 784, startPoint y: 249, endPoint x: 817, endPoint y: 252, distance: 33.3
click at [817, 252] on div "{ "action" : "runUtilityHook" , "options" : { "type" : "confirmAction" } }" at bounding box center [780, 416] width 223 height 408
click at [830, 52] on button "Save" at bounding box center [834, 55] width 47 height 26
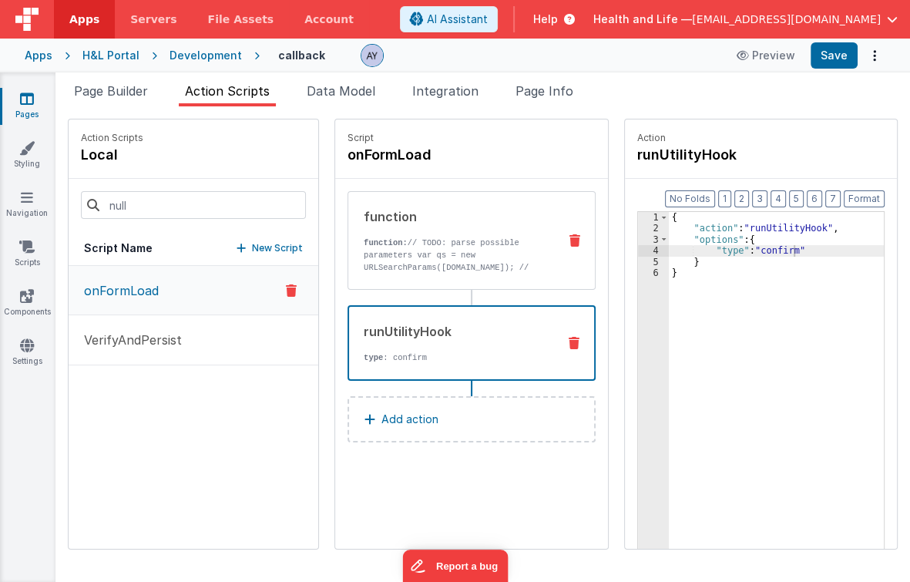
click at [409, 244] on p "function: // TODO: parse possible parameters var qs = new URLSearchParams(windo…" at bounding box center [459, 274] width 190 height 74
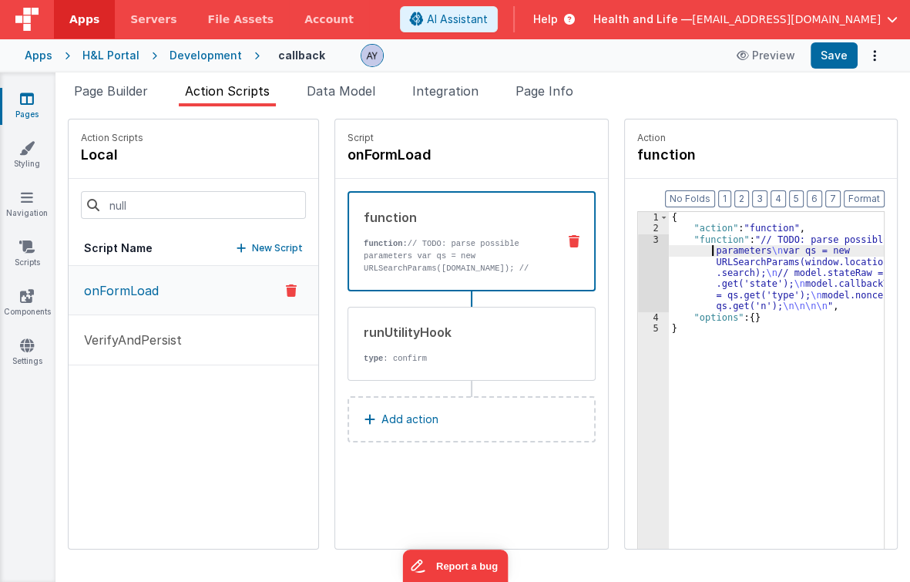
click at [692, 250] on div "{ "action" : "function" , "function" : "// TODO: parse possible parameters \n v…" at bounding box center [780, 416] width 223 height 408
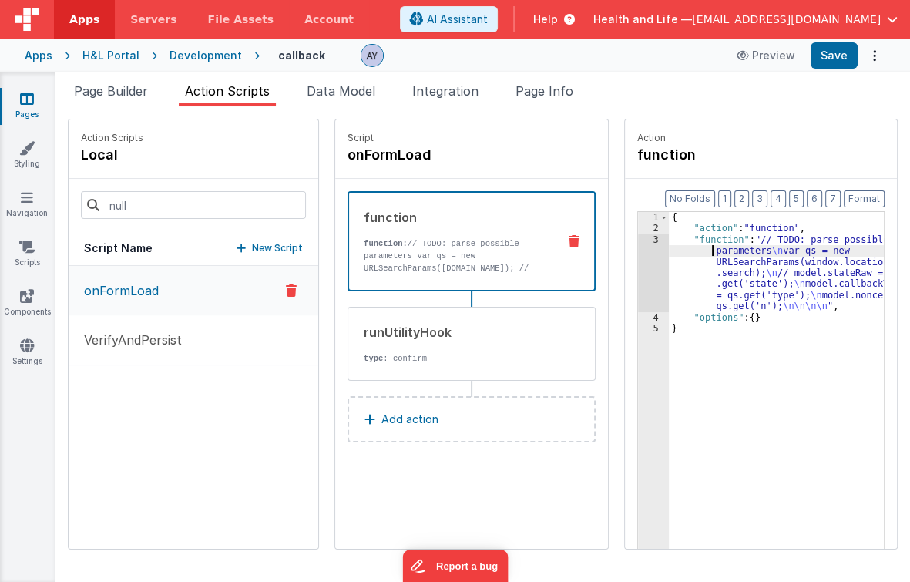
click at [638, 270] on div "3" at bounding box center [653, 273] width 31 height 78
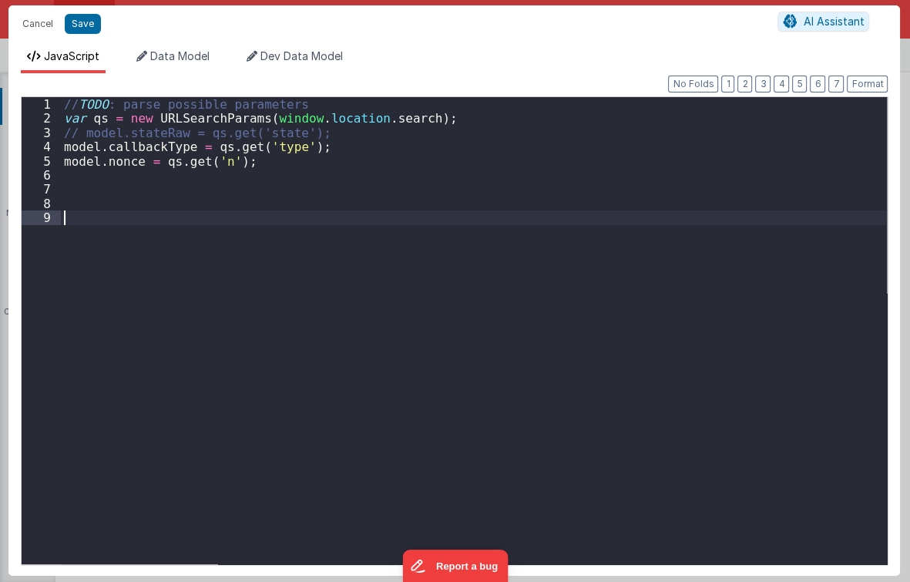
click at [386, 280] on div "// TODO : parse possible parameters var qs = new URLSearchParams ( window . loc…" at bounding box center [474, 344] width 827 height 495
click at [205, 170] on div "// TODO : parse possible parameters var qs = new URLSearchParams ( window . loc…" at bounding box center [474, 344] width 827 height 495
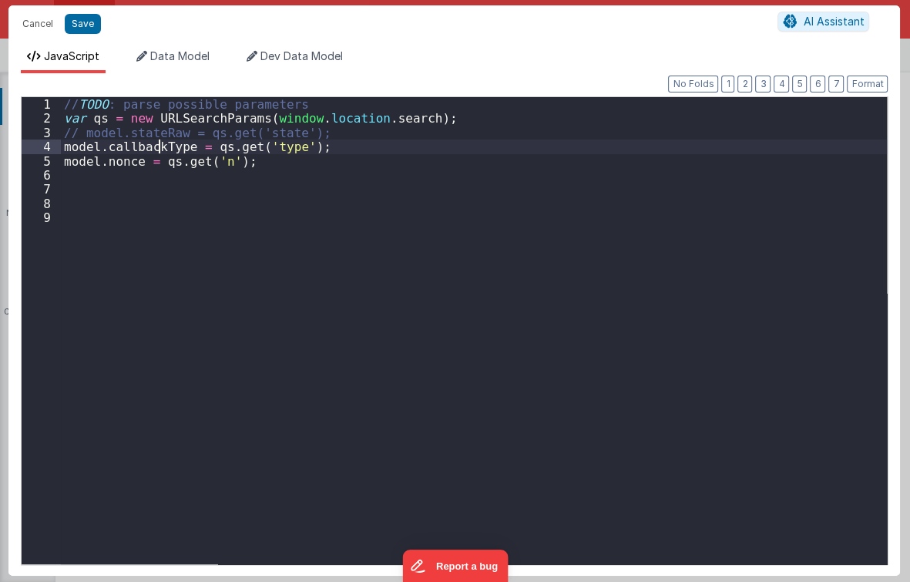
click at [156, 149] on div "// TODO : parse possible parameters var qs = new URLSearchParams ( window . loc…" at bounding box center [474, 344] width 827 height 495
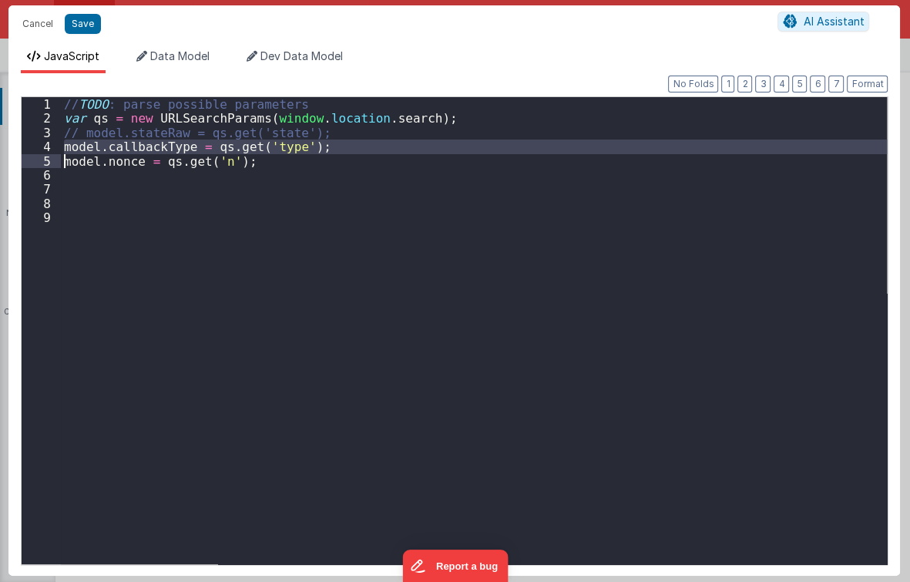
click at [120, 151] on div "// TODO : parse possible parameters var qs = new URLSearchParams ( window . loc…" at bounding box center [474, 330] width 826 height 467
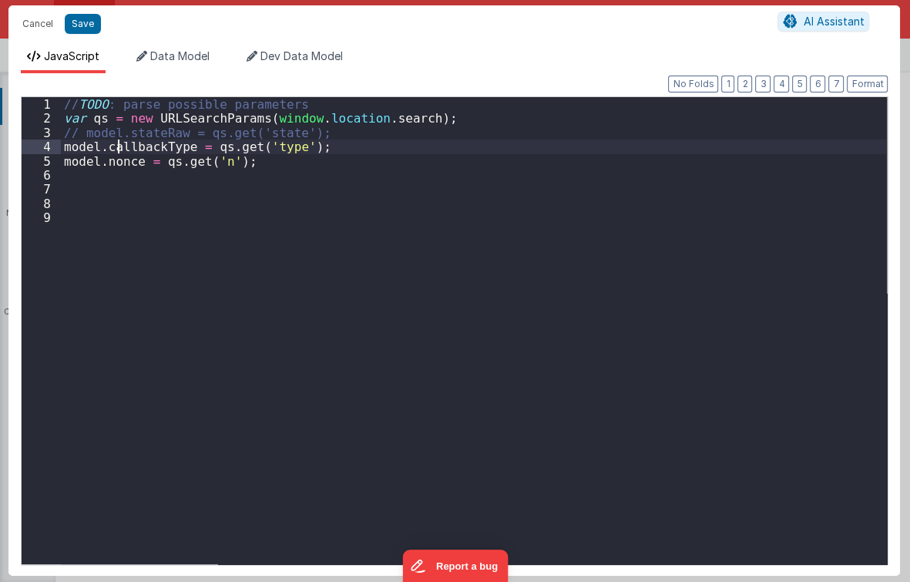
click at [120, 137] on div "// TODO : parse possible parameters var qs = new URLSearchParams ( window . loc…" at bounding box center [474, 344] width 827 height 495
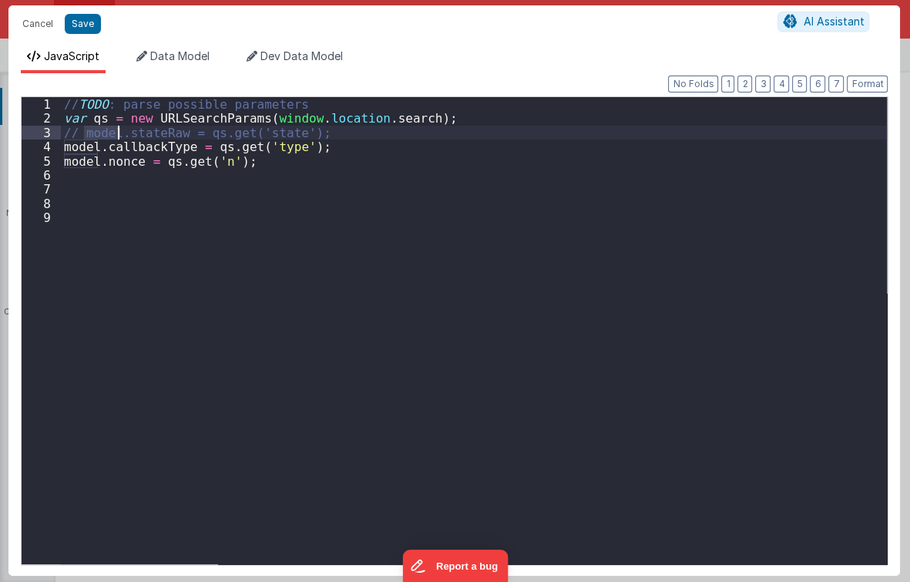
click at [120, 137] on div "// TODO : parse possible parameters var qs = new URLSearchParams ( window . loc…" at bounding box center [474, 344] width 827 height 495
click at [136, 156] on div "// TODO : parse possible parameters var qs = new URLSearchParams ( window . loc…" at bounding box center [474, 344] width 827 height 495
click at [136, 154] on div "// TODO : parse possible parameters var qs = new URLSearchParams ( window . loc…" at bounding box center [474, 344] width 827 height 495
click at [139, 150] on div "// TODO : parse possible parameters var qs = new URLSearchParams ( window . loc…" at bounding box center [474, 344] width 827 height 495
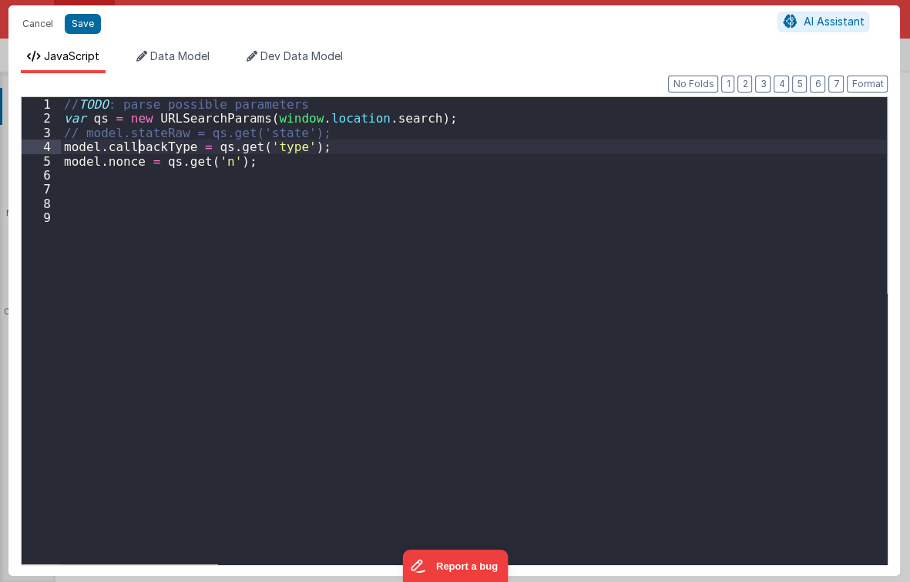
click at [139, 150] on div "// TODO : parse possible parameters var qs = new URLSearchParams ( window . loc…" at bounding box center [474, 344] width 827 height 495
click at [173, 192] on div "// TODO : parse possible parameters var qs = new URLSearchParams ( window . loc…" at bounding box center [474, 344] width 827 height 495
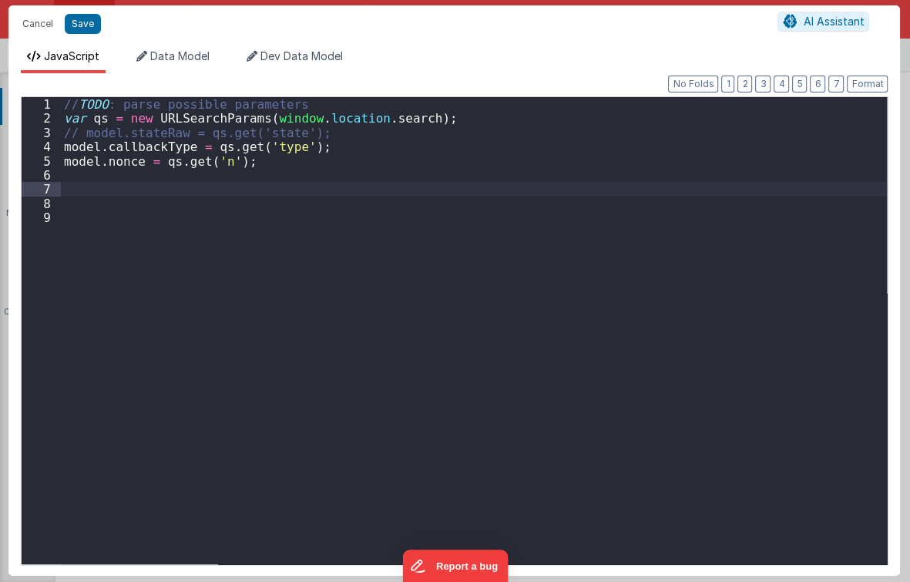
click at [261, 154] on div "// TODO : parse possible parameters var qs = new URLSearchParams ( window . loc…" at bounding box center [474, 344] width 827 height 495
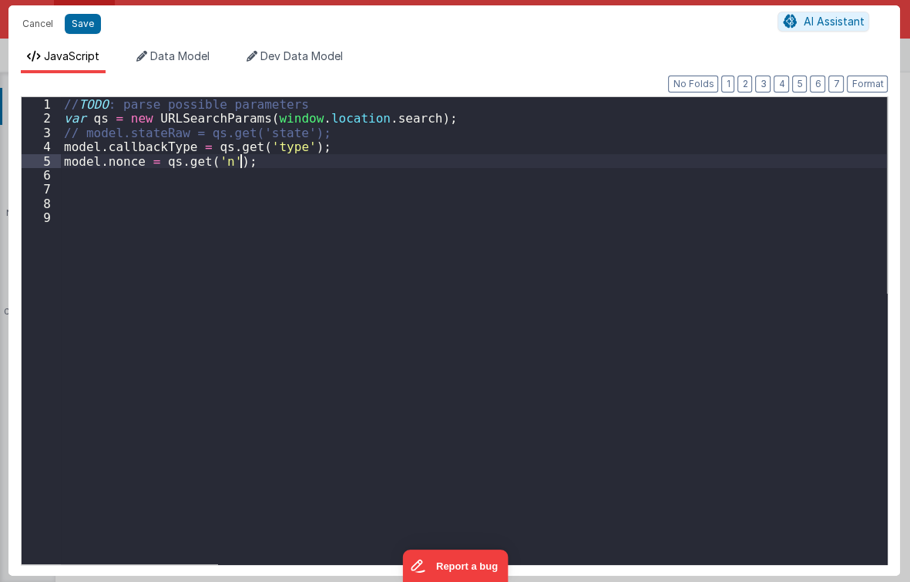
drag, startPoint x: 248, startPoint y: 172, endPoint x: 170, endPoint y: 191, distance: 80.9
click at [249, 172] on div "// TODO : parse possible parameters var qs = new URLSearchParams ( window . loc…" at bounding box center [474, 344] width 827 height 495
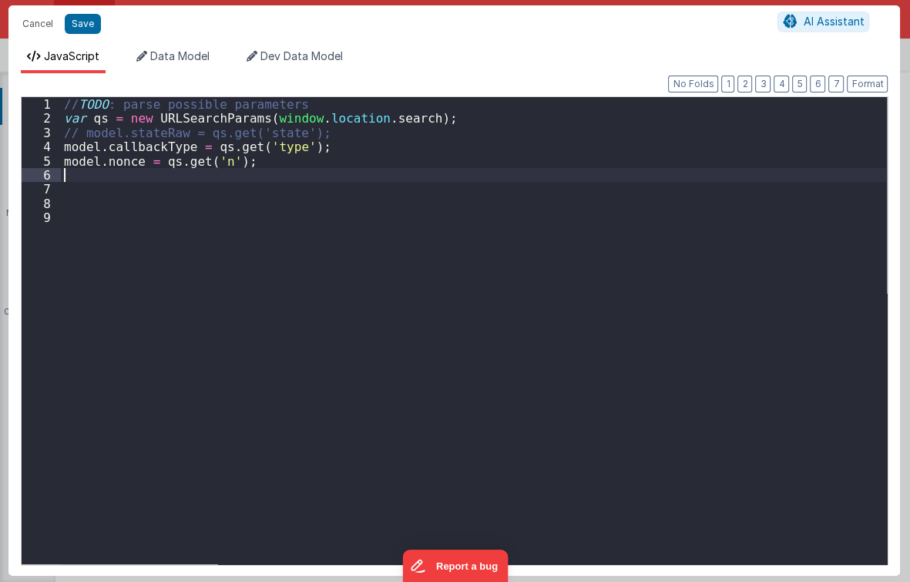
click at [170, 191] on div "// TODO : parse possible parameters var qs = new URLSearchParams ( window . loc…" at bounding box center [474, 344] width 827 height 495
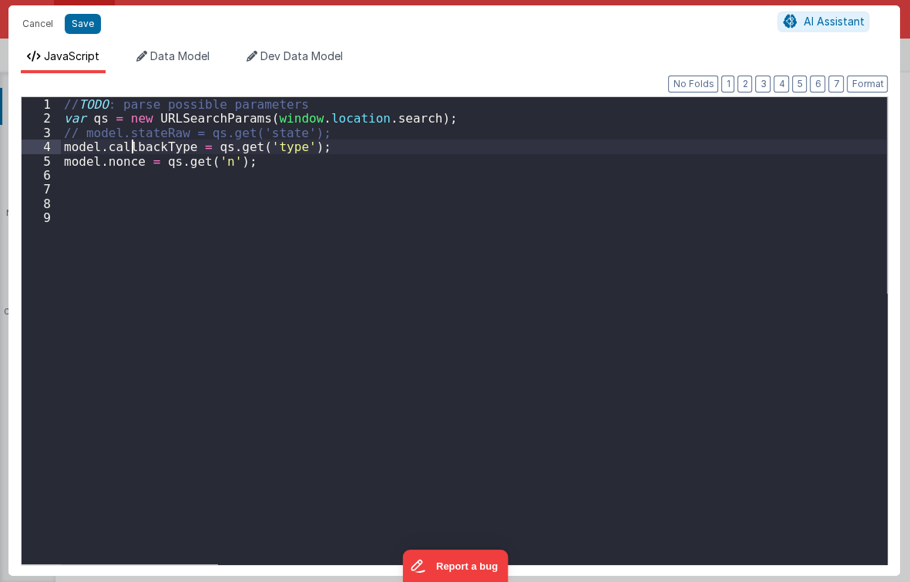
click at [133, 145] on div "// TODO : parse possible parameters var qs = new URLSearchParams ( window . loc…" at bounding box center [474, 344] width 827 height 495
click at [167, 175] on div "// TODO : parse possible parameters var qs = new URLSearchParams ( window . loc…" at bounding box center [474, 344] width 827 height 495
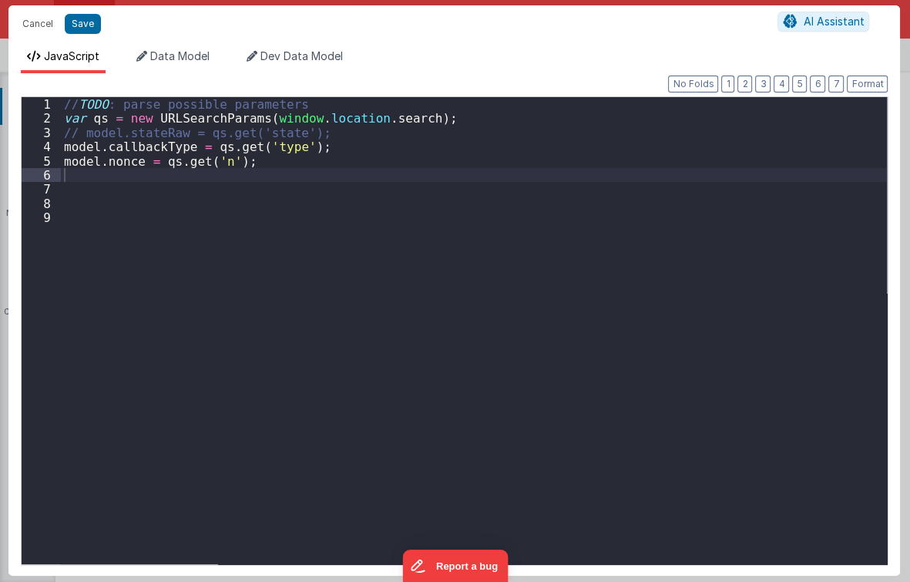
click at [127, 200] on div "// TODO : parse possible parameters var qs = new URLSearchParams ( window . loc…" at bounding box center [474, 344] width 827 height 495
click at [138, 189] on div "// TODO : parse possible parameters var qs = new URLSearchParams ( window . loc…" at bounding box center [474, 344] width 827 height 495
click at [78, 27] on button "Save" at bounding box center [83, 24] width 36 height 20
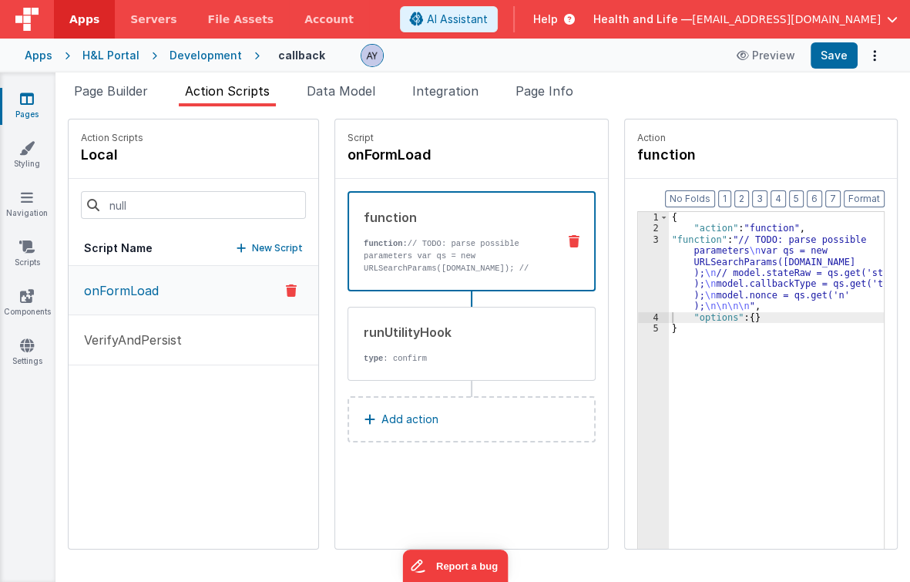
drag, startPoint x: 463, startPoint y: 226, endPoint x: 483, endPoint y: 247, distance: 29.4
click at [463, 226] on div "function function: // TODO: parse possible parameters var qs = new URLSearchPar…" at bounding box center [451, 241] width 204 height 66
click at [690, 284] on div "{ "action" : "function" , "function" : "// TODO: parse possible parameters \n v…" at bounding box center [780, 416] width 223 height 408
click at [761, 427] on div "{ "action" : "function" , "function" : "// TODO: parse possible parameters \n v…" at bounding box center [780, 416] width 223 height 408
click at [505, 260] on p "function: // TODO: parse possible parameters var qs = new URLSearchParams(windo…" at bounding box center [459, 274] width 190 height 74
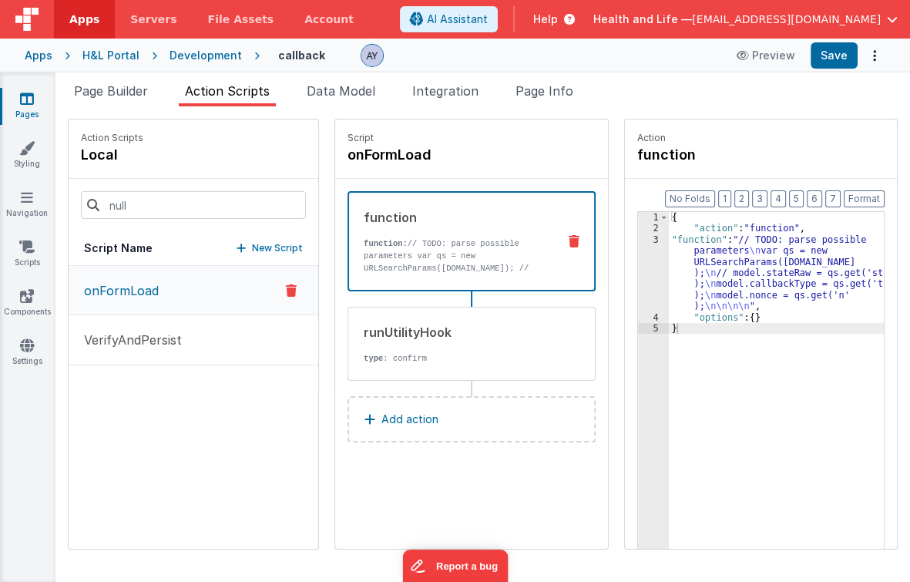
click at [638, 277] on div "3" at bounding box center [653, 273] width 31 height 78
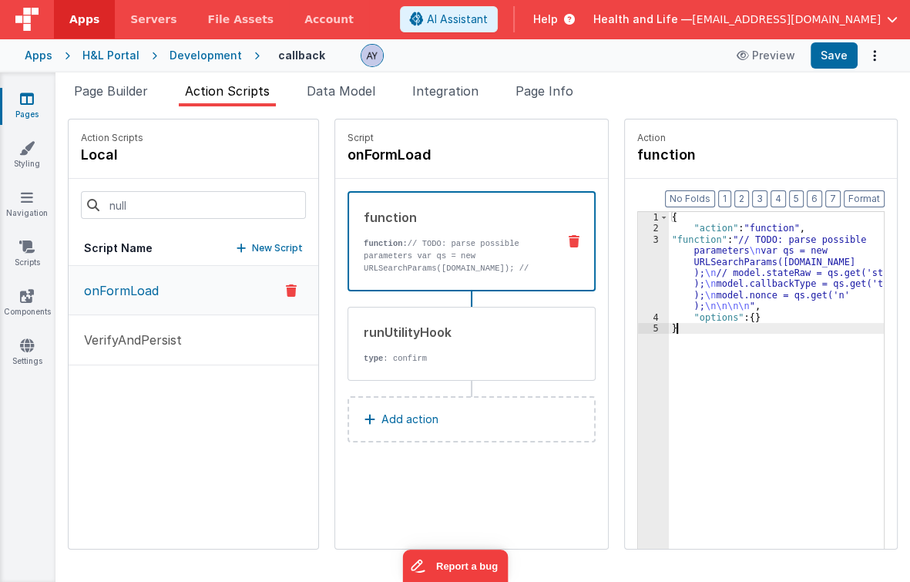
click at [638, 277] on div "3" at bounding box center [653, 273] width 31 height 78
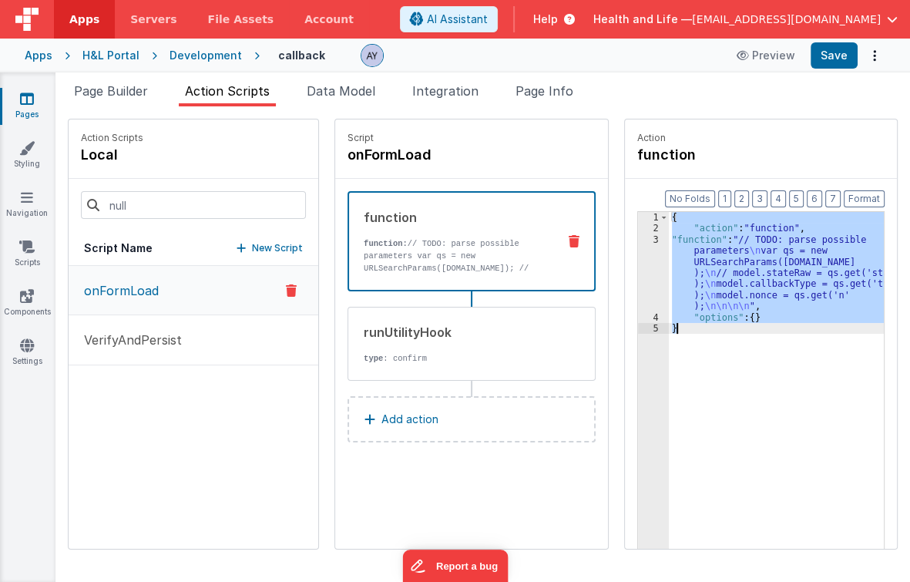
drag, startPoint x: 683, startPoint y: 266, endPoint x: 620, endPoint y: 269, distance: 62.5
click at [683, 265] on div "{ "action" : "function" , "function" : "// TODO: parse possible parameters \n v…" at bounding box center [777, 404] width 216 height 384
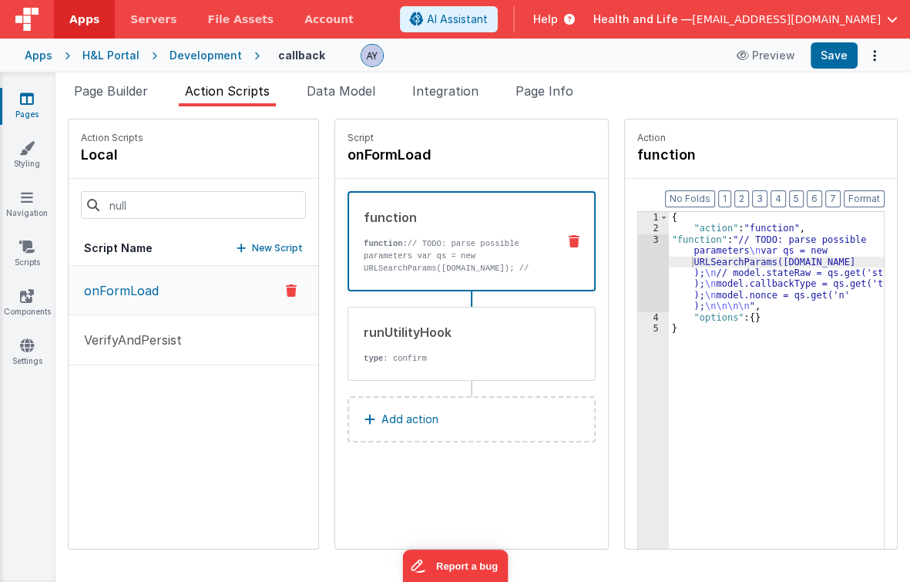
click at [624, 269] on div "Action function Format 7 6 5 4 3 2 1 No Folds 1 2 3 4 5 { "action" : "function"…" at bounding box center [761, 334] width 274 height 431
click at [641, 264] on div "3" at bounding box center [653, 273] width 31 height 78
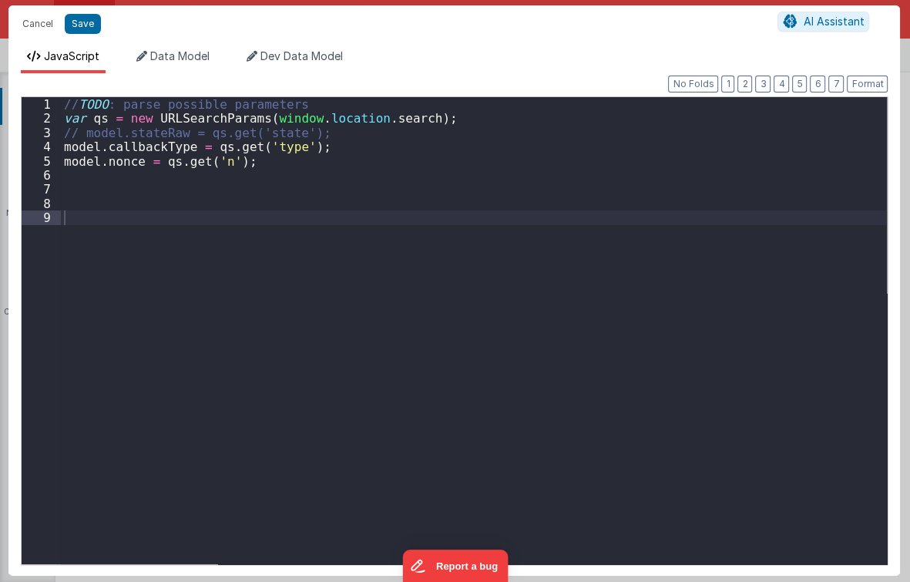
click at [459, 308] on div "// TODO : parse possible parameters var qs = new URLSearchParams ( window . loc…" at bounding box center [474, 344] width 827 height 495
click at [396, 237] on div "// TODO : parse possible parameters var qs = new URLSearchParams ( window . loc…" at bounding box center [474, 344] width 827 height 495
click at [361, 174] on div "// TODO : parse possible parameters var qs = new URLSearchParams ( window . loc…" at bounding box center [474, 344] width 827 height 495
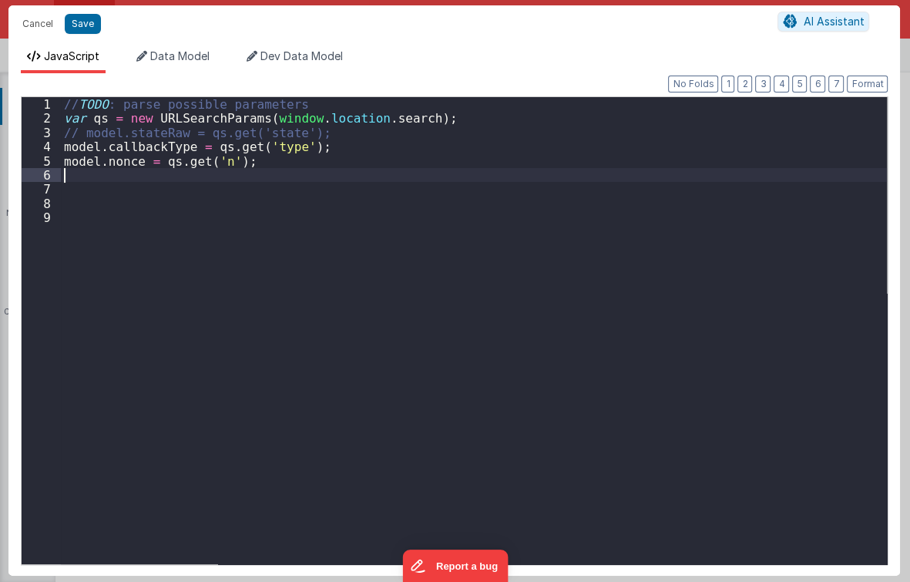
click at [361, 158] on div "// TODO : parse possible parameters var qs = new URLSearchParams ( window . loc…" at bounding box center [474, 344] width 827 height 495
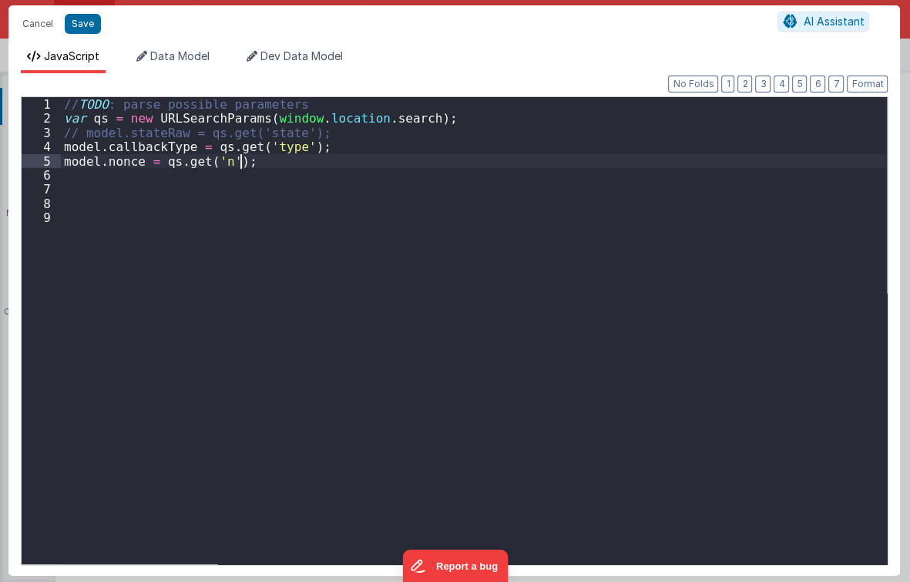
click at [226, 143] on div "// TODO : parse possible parameters var qs = new URLSearchParams ( window . loc…" at bounding box center [474, 344] width 827 height 495
click at [267, 152] on div "// TODO : parse possible parameters var qs = new URLSearchParams ( window . loc…" at bounding box center [474, 344] width 827 height 495
click at [223, 161] on div "// TODO : parse possible parameters var qs = new URLSearchParams ( window . loc…" at bounding box center [474, 344] width 827 height 495
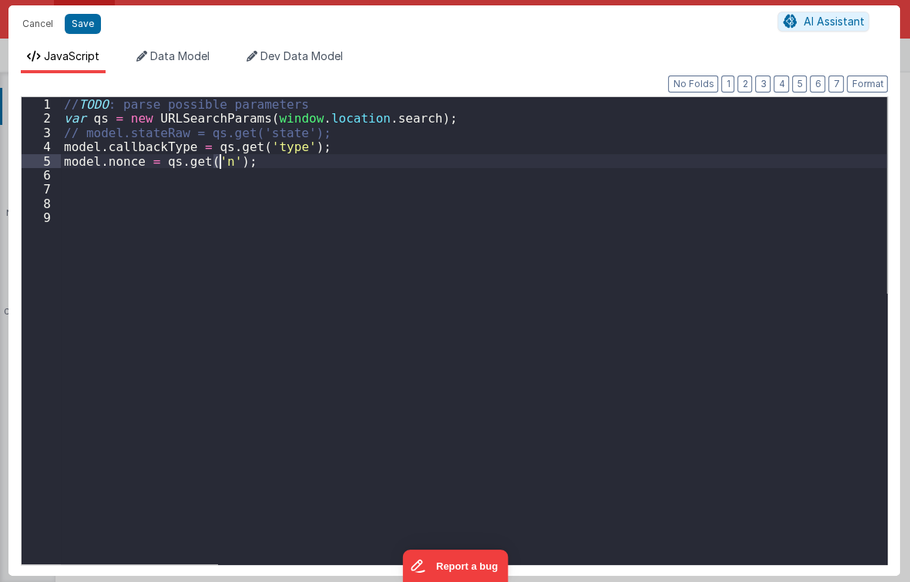
click at [221, 211] on div "// TODO : parse possible parameters var qs = new URLSearchParams ( window . loc…" at bounding box center [474, 344] width 827 height 495
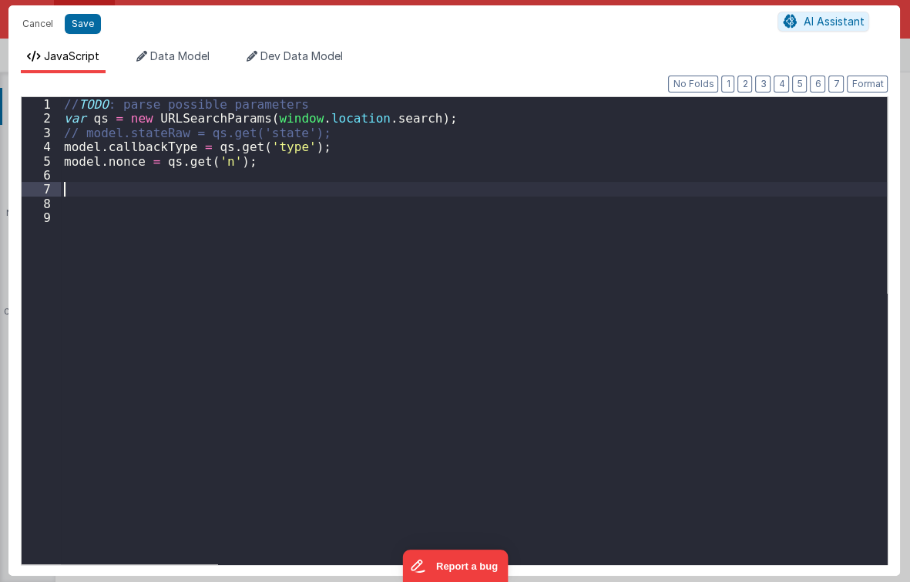
click at [223, 190] on div "// TODO : parse possible parameters var qs = new URLSearchParams ( window . loc…" at bounding box center [474, 344] width 827 height 495
click at [194, 188] on div "// TODO : parse possible parameters var qs = new URLSearchParams ( window . loc…" at bounding box center [474, 344] width 827 height 495
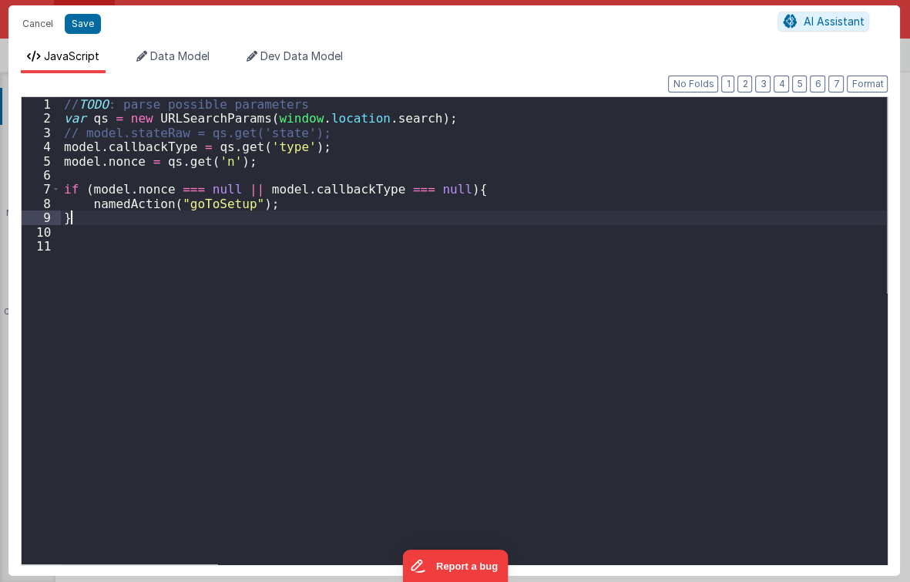
click at [183, 219] on div "// TODO : parse possible parameters var qs = new URLSearchParams ( window . loc…" at bounding box center [474, 344] width 827 height 495
click at [77, 28] on button "Save" at bounding box center [83, 24] width 36 height 20
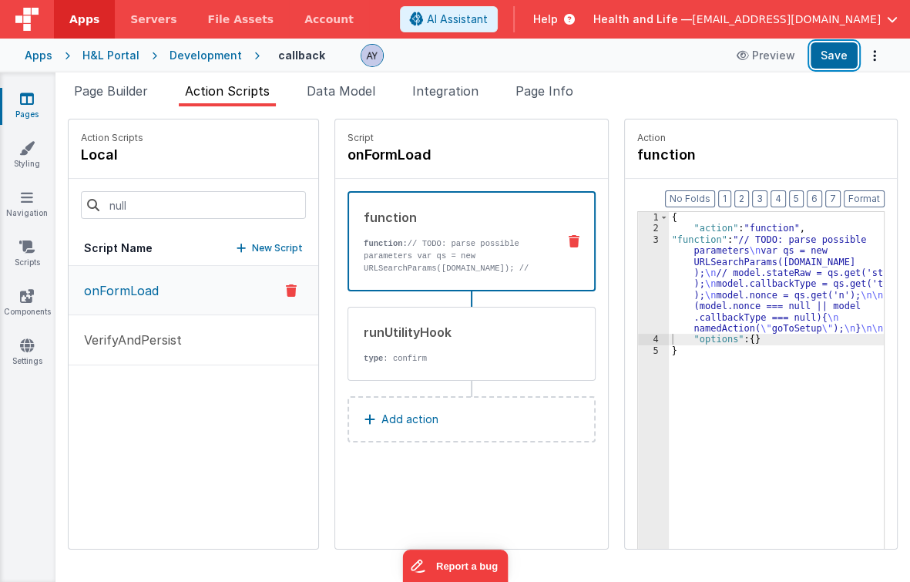
click at [844, 59] on button "Save" at bounding box center [834, 55] width 47 height 26
click at [487, 277] on div "function function: // TODO: parse possible parameters var qs = new URLSearchPar…" at bounding box center [471, 241] width 248 height 100
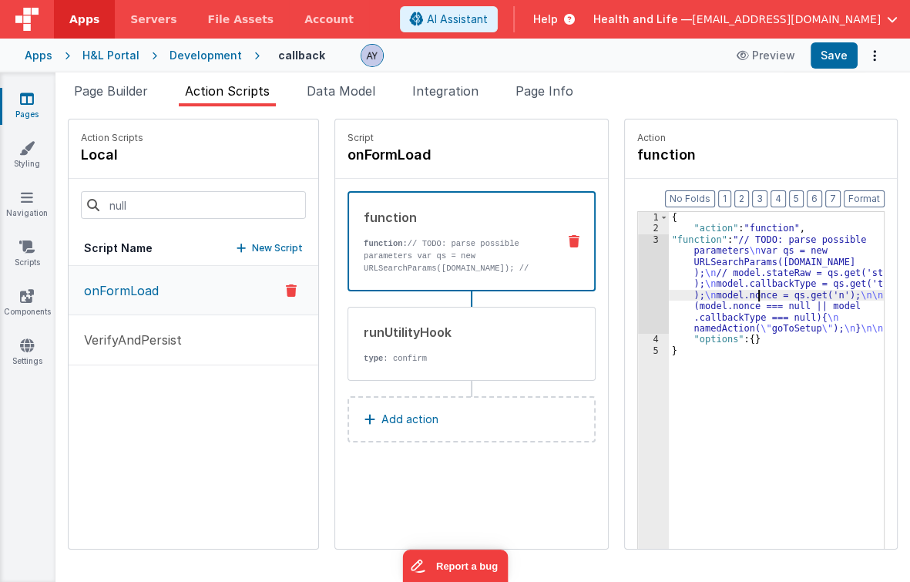
click at [749, 298] on div "{ "action" : "function" , "function" : "// TODO: parse possible parameters \n v…" at bounding box center [780, 416] width 223 height 408
drag, startPoint x: 479, startPoint y: 267, endPoint x: 564, endPoint y: 279, distance: 85.6
click at [479, 267] on p "function: // TODO: parse possible parameters var qs = new URLSearchParams(windo…" at bounding box center [459, 274] width 190 height 74
click at [687, 271] on div "{ "action" : "function" , "function" : "// TODO: parse possible parameters \n v…" at bounding box center [780, 416] width 223 height 408
click at [638, 274] on div "3" at bounding box center [653, 284] width 31 height 100
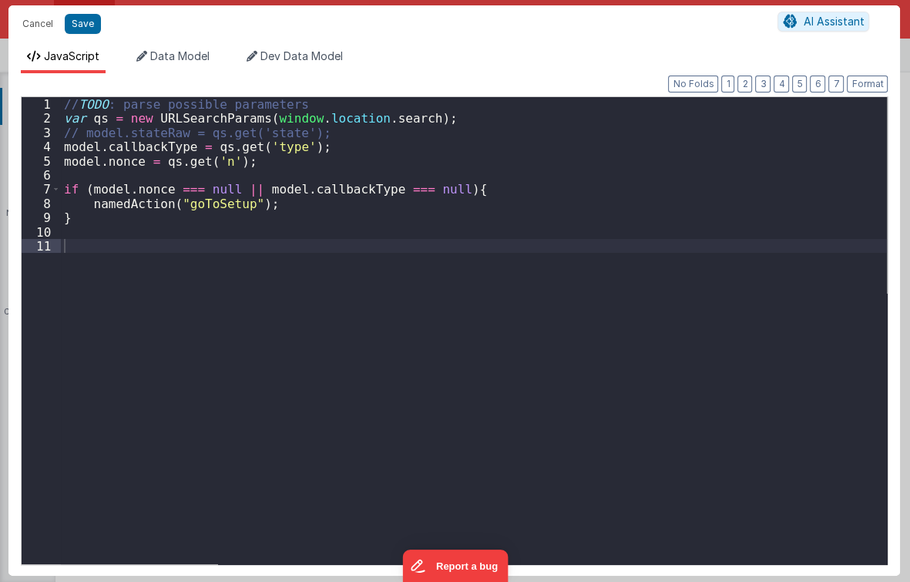
drag, startPoint x: 216, startPoint y: 210, endPoint x: 182, endPoint y: 210, distance: 33.9
click at [216, 210] on div "// TODO : parse possible parameters var qs = new URLSearchParams ( window . loc…" at bounding box center [474, 344] width 827 height 495
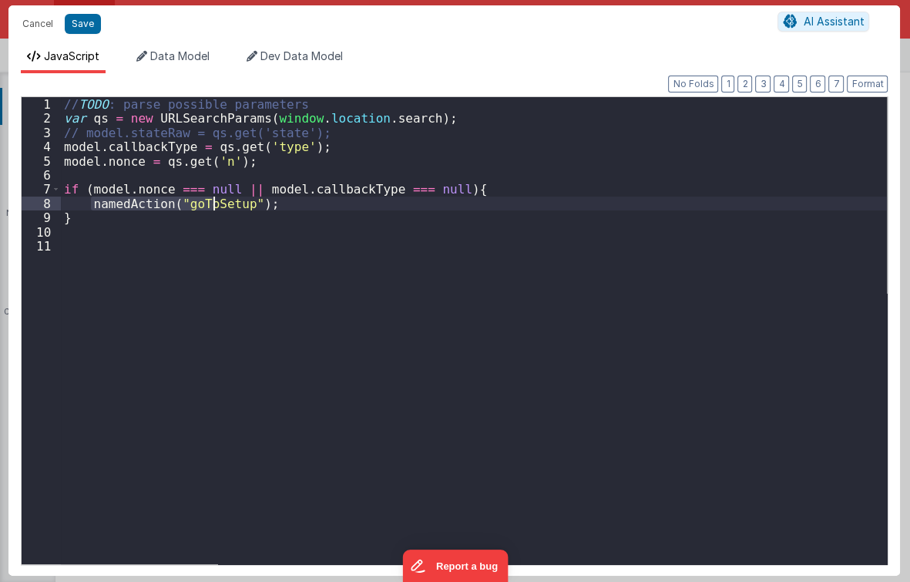
drag, startPoint x: 133, startPoint y: 203, endPoint x: 250, endPoint y: 200, distance: 117.2
click at [250, 200] on div "// TODO : parse possible parameters var qs = new URLSearchParams ( window . loc…" at bounding box center [474, 344] width 827 height 495
paste textarea
click at [270, 204] on div "// TODO : parse possible parameters var qs = new URLSearchParams ( window . loc…" at bounding box center [474, 344] width 827 height 495
click at [79, 28] on button "Save" at bounding box center [83, 24] width 36 height 20
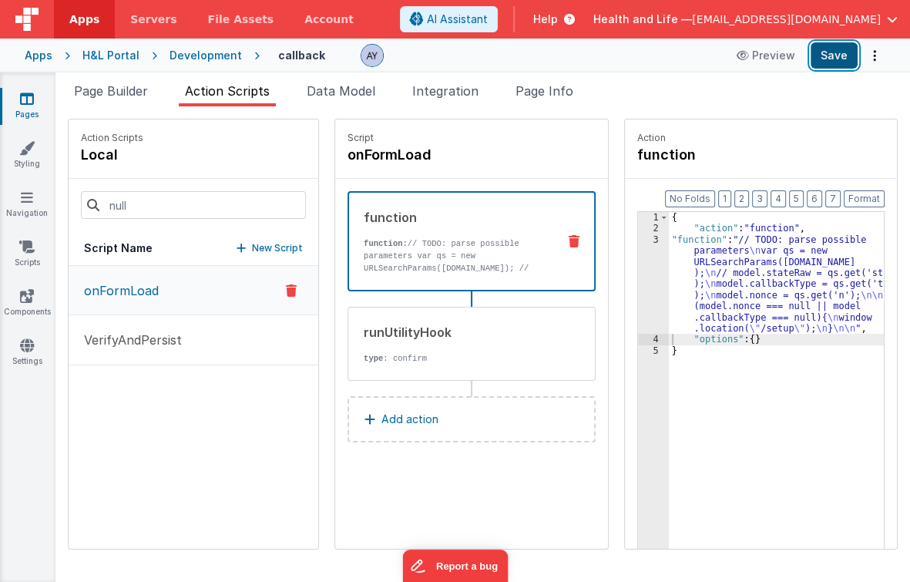
click at [833, 64] on button "Save" at bounding box center [834, 55] width 47 height 26
click at [496, 269] on p "function: // TODO: parse possible parameters var qs = new URLSearchParams(windo…" at bounding box center [459, 274] width 190 height 74
click at [650, 278] on div "3" at bounding box center [653, 284] width 31 height 100
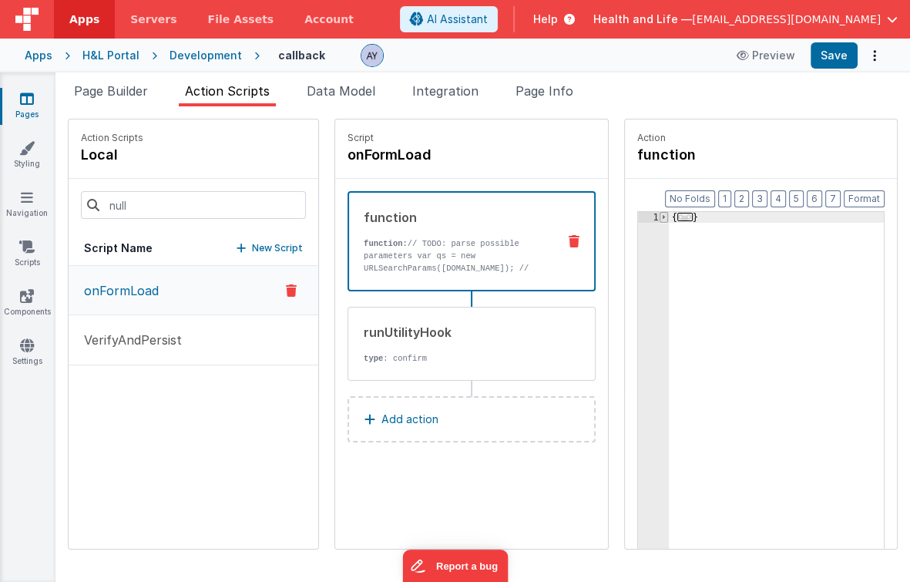
click at [660, 219] on span at bounding box center [664, 217] width 8 height 11
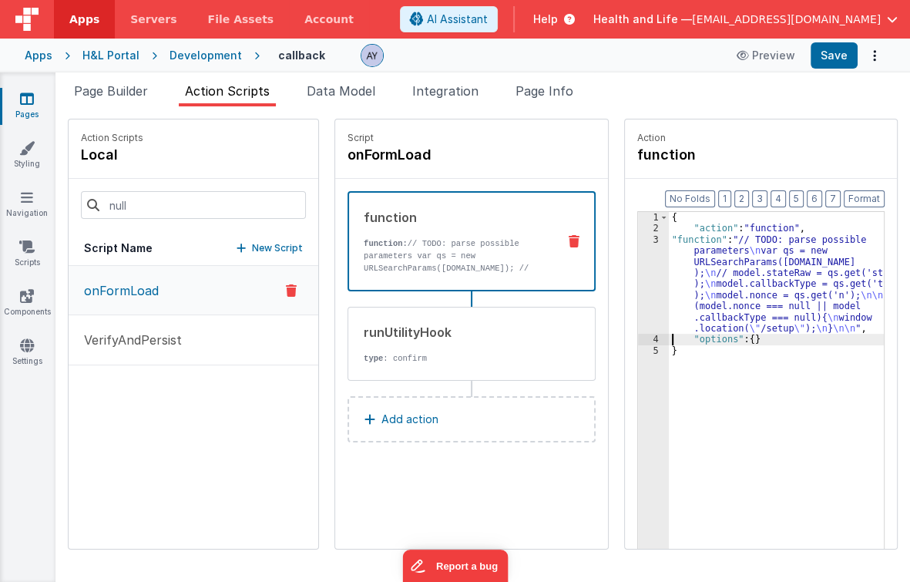
click at [676, 214] on div "{ "action" : "function" , "function" : "// TODO: parse possible parameters \n v…" at bounding box center [780, 416] width 223 height 408
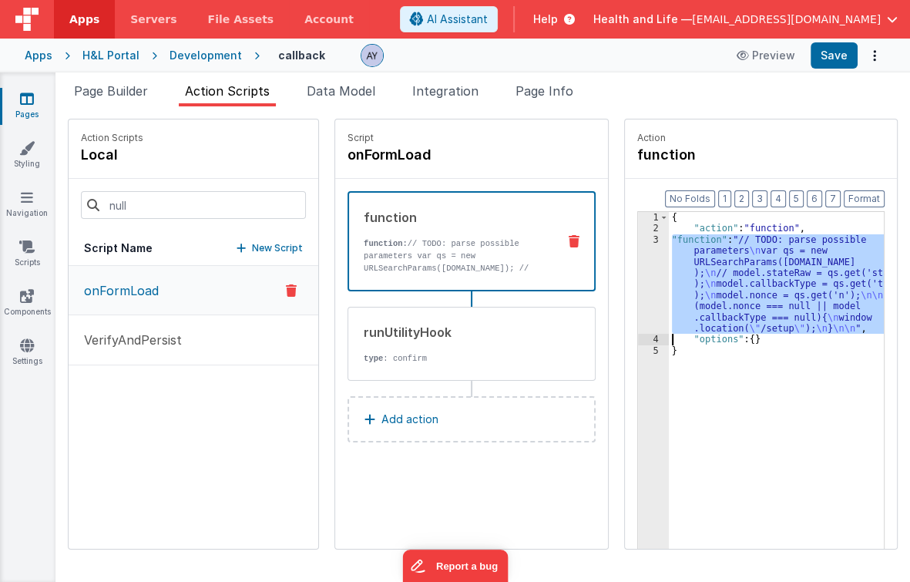
click at [638, 263] on div "3" at bounding box center [653, 284] width 31 height 100
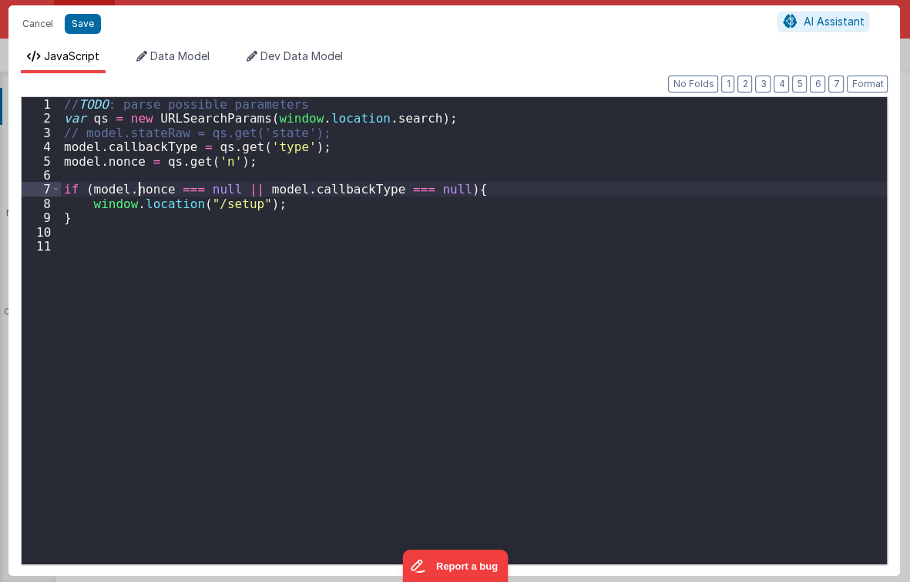
click at [136, 190] on div "// TODO : parse possible parameters var qs = new URLSearchParams ( window . loc…" at bounding box center [474, 344] width 827 height 495
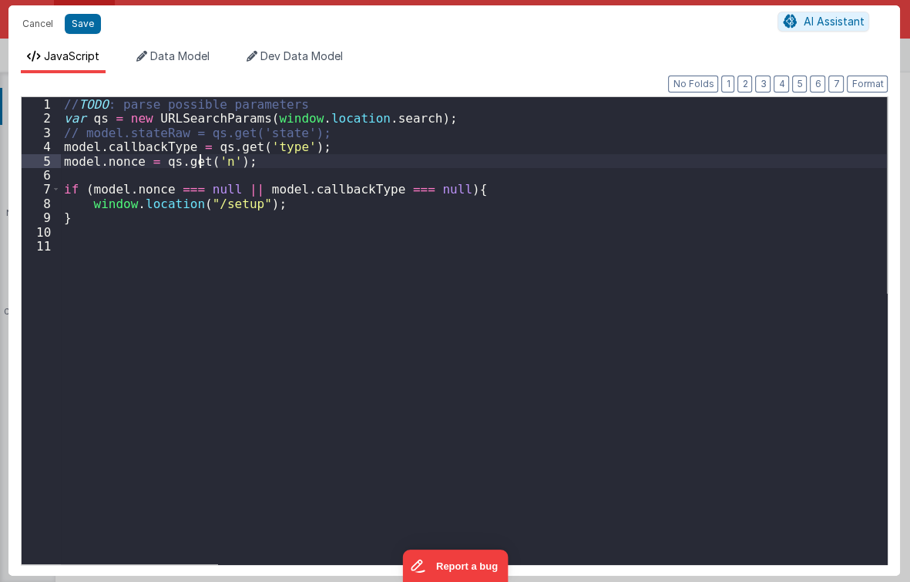
click at [198, 157] on div "// TODO : parse possible parameters var qs = new URLSearchParams ( window . loc…" at bounding box center [474, 344] width 827 height 495
click at [253, 143] on div "// TODO : parse possible parameters var qs = new URLSearchParams ( window . loc…" at bounding box center [474, 344] width 827 height 495
click at [305, 136] on div "// TODO : parse possible parameters var qs = new URLSearchParams ( window . loc…" at bounding box center [474, 344] width 827 height 495
drag, startPoint x: 305, startPoint y: 161, endPoint x: 329, endPoint y: 117, distance: 50.0
click at [305, 161] on div "// TODO : parse possible parameters var qs = new URLSearchParams ( window . loc…" at bounding box center [474, 344] width 827 height 495
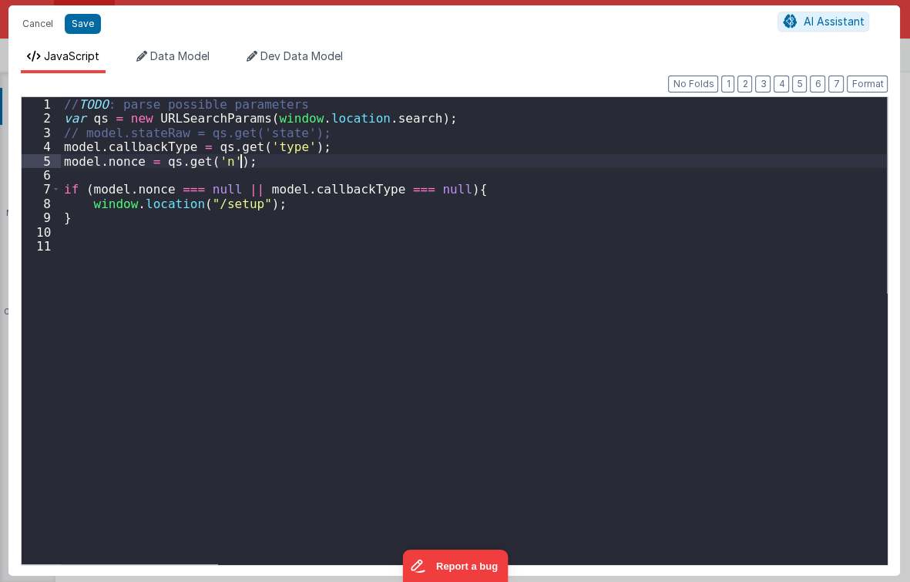
click at [329, 117] on div "// TODO : parse possible parameters var qs = new URLSearchParams ( window . loc…" at bounding box center [474, 344] width 827 height 495
click at [371, 133] on div "// TODO : parse possible parameters var qs = new URLSearchParams ( window . loc…" at bounding box center [474, 344] width 827 height 495
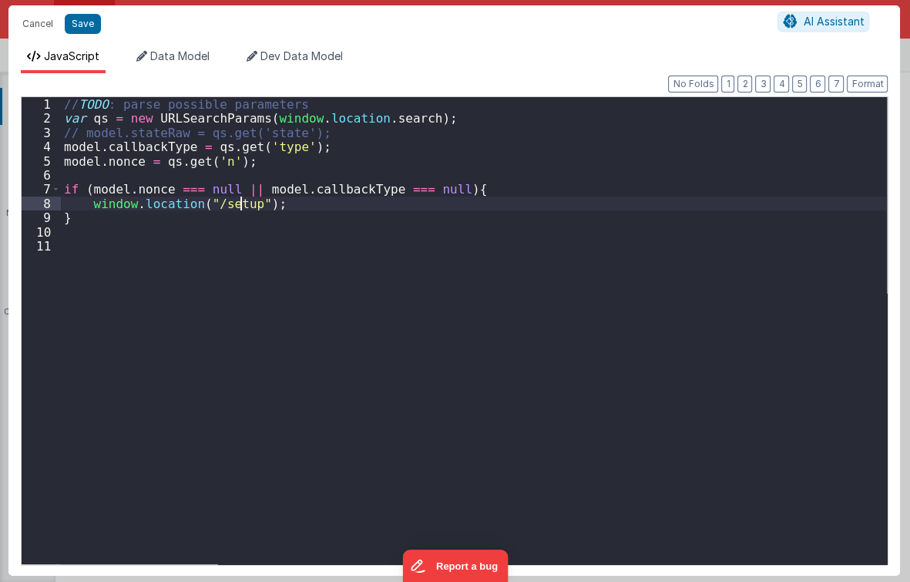
click at [238, 206] on div "// TODO : parse possible parameters var qs = new URLSearchParams ( window . loc…" at bounding box center [474, 344] width 827 height 495
click at [227, 202] on div "// TODO : parse possible parameters var qs = new URLSearchParams ( window . loc…" at bounding box center [474, 344] width 827 height 495
click at [227, 218] on div "// TODO : parse possible parameters var qs = new URLSearchParams ( window . loc…" at bounding box center [474, 344] width 827 height 495
click at [183, 216] on div "// TODO : parse possible parameters var qs = new URLSearchParams ( window . loc…" at bounding box center [474, 344] width 827 height 495
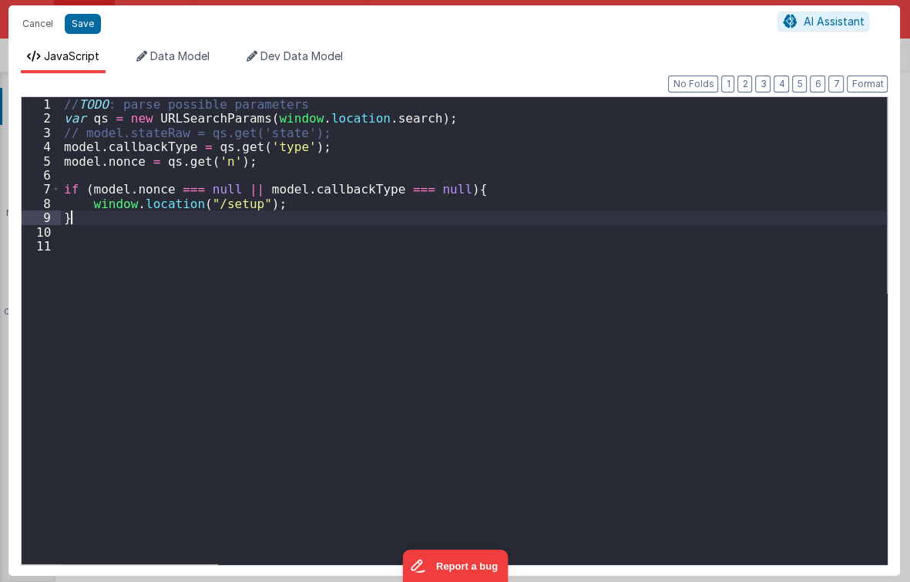
click at [169, 206] on div "// TODO : parse possible parameters var qs = new URLSearchParams ( window . loc…" at bounding box center [474, 344] width 827 height 495
click at [190, 197] on div "// TODO : parse possible parameters var qs = new URLSearchParams ( window . loc…" at bounding box center [474, 344] width 827 height 495
drag, startPoint x: 277, startPoint y: 215, endPoint x: 265, endPoint y: 214, distance: 12.4
click at [271, 215] on div "// TODO : parse possible parameters var qs = new URLSearchParams ( window . loc…" at bounding box center [474, 344] width 827 height 495
click at [227, 210] on div "// TODO : parse possible parameters var qs = new URLSearchParams ( window . loc…" at bounding box center [474, 344] width 827 height 495
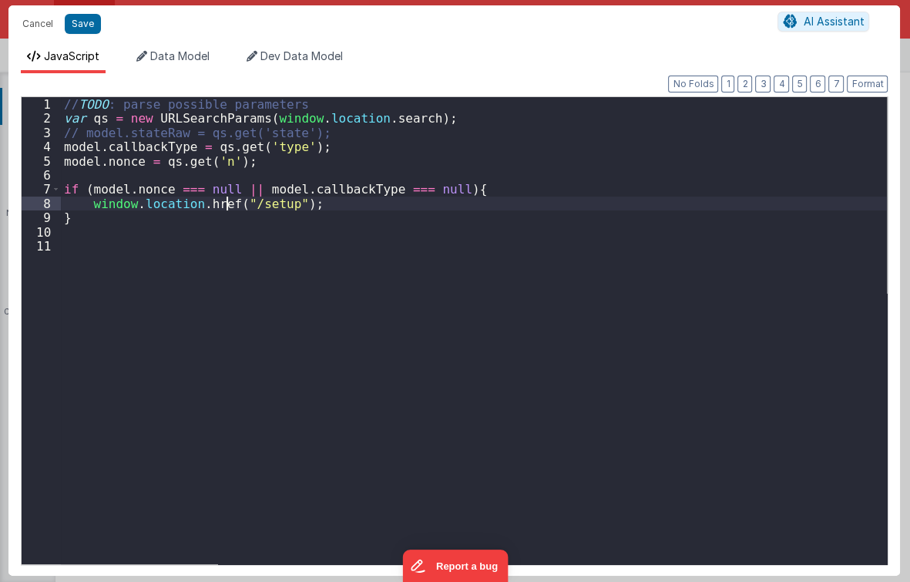
click at [231, 206] on div "// TODO : parse possible parameters var qs = new URLSearchParams ( window . loc…" at bounding box center [474, 344] width 827 height 495
click at [364, 156] on div "// TODO : parse possible parameters var qs = new URLSearchParams ( window . loc…" at bounding box center [474, 344] width 827 height 495
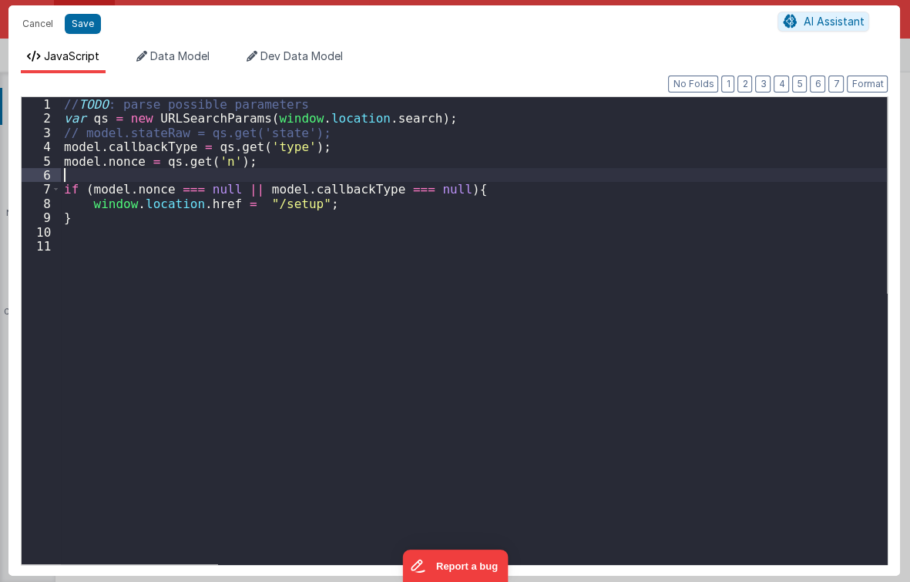
click at [298, 175] on div "// TODO : parse possible parameters var qs = new URLSearchParams ( window . loc…" at bounding box center [474, 344] width 827 height 495
drag, startPoint x: 231, startPoint y: 183, endPoint x: 143, endPoint y: 99, distance: 121.5
click at [206, 154] on div "// TODO : parse possible parameters var qs = new URLSearchParams ( window . loc…" at bounding box center [474, 344] width 827 height 495
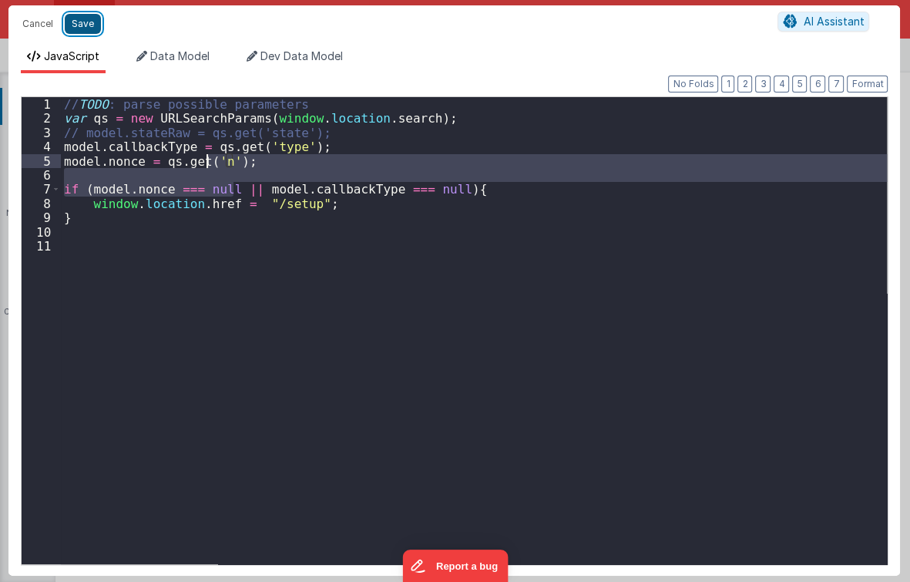
click at [81, 17] on button "Save" at bounding box center [83, 24] width 36 height 20
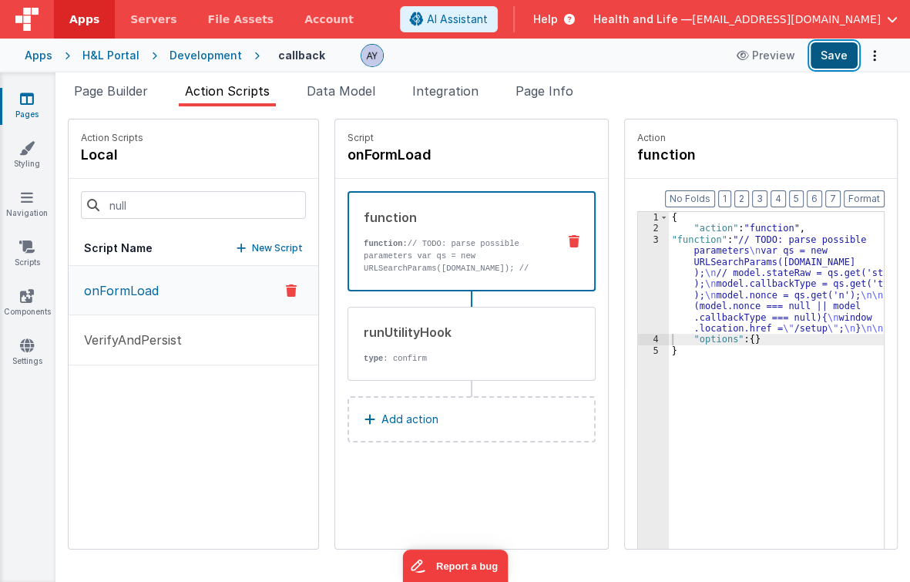
click at [820, 64] on button "Save" at bounding box center [834, 55] width 47 height 26
click at [489, 263] on p "function: // TODO: parse possible parameters var qs = new URLSearchParams(windo…" at bounding box center [459, 274] width 190 height 74
click at [706, 285] on div "{ "action" : "function" , "function" : "// TODO: parse possible parameters \n v…" at bounding box center [780, 416] width 223 height 408
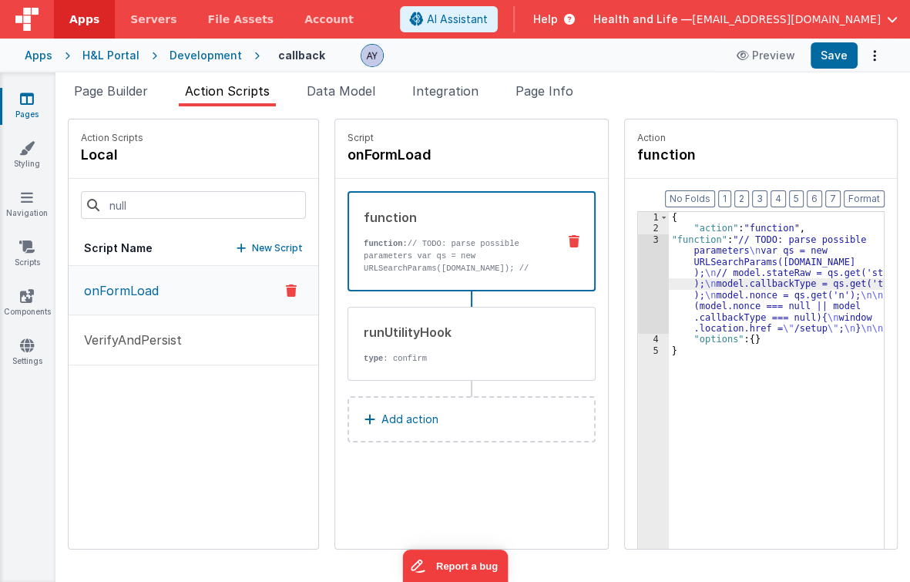
click at [643, 276] on div "3" at bounding box center [653, 284] width 31 height 100
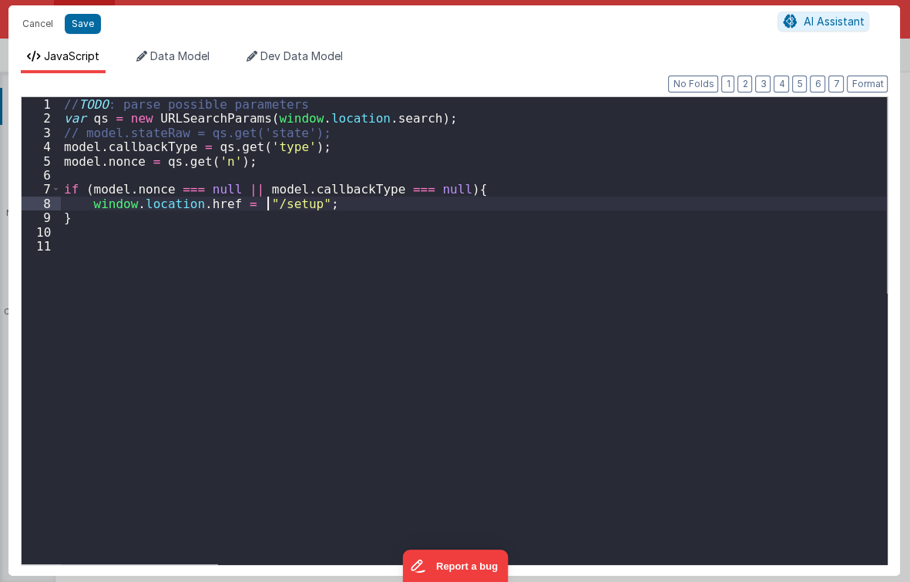
click at [264, 203] on div "// TODO : parse possible parameters var qs = new URLSearchParams ( window . loc…" at bounding box center [474, 344] width 827 height 495
click at [89, 206] on div "// TODO : parse possible parameters var qs = new URLSearchParams ( window . loc…" at bounding box center [474, 344] width 827 height 495
click at [385, 206] on div "// TODO : parse possible parameters var qs = new URLSearchParams ( window . loc…" at bounding box center [474, 344] width 827 height 495
click at [68, 18] on button "Save" at bounding box center [83, 24] width 36 height 20
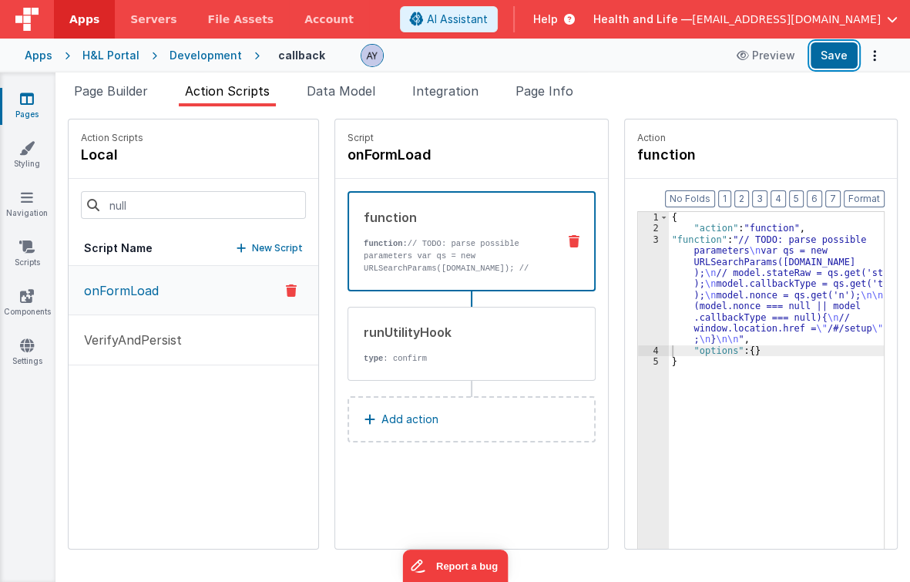
click at [822, 62] on button "Save" at bounding box center [834, 55] width 47 height 26
click at [727, 283] on div "{ "action" : "function" , "function" : "// TODO: parse possible parameters \n v…" at bounding box center [780, 416] width 223 height 408
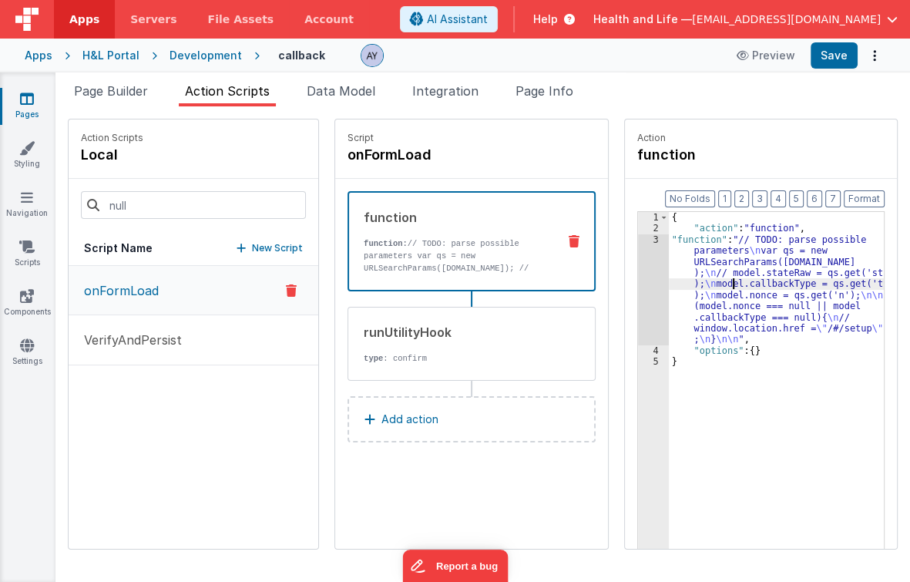
click at [653, 278] on div "3" at bounding box center [653, 289] width 31 height 111
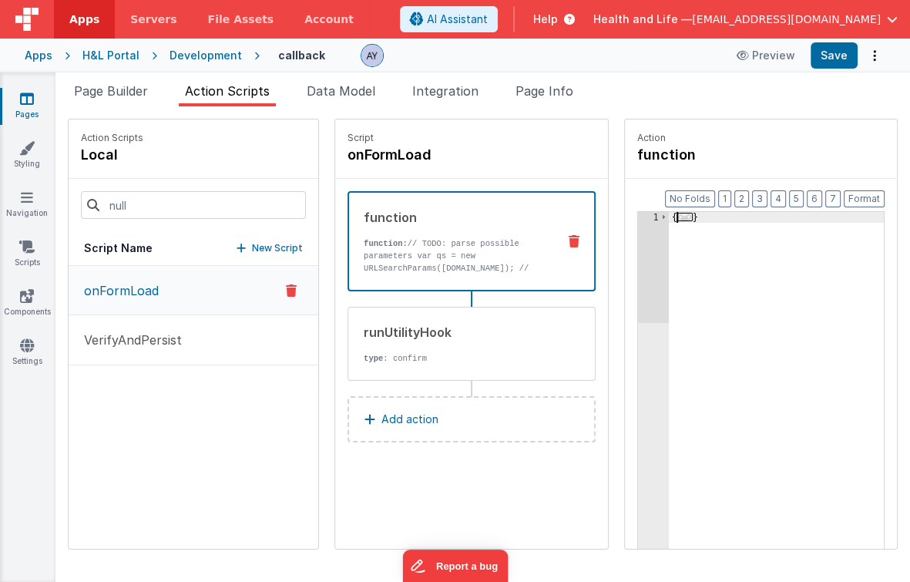
click at [650, 273] on div "1" at bounding box center [653, 416] width 31 height 408
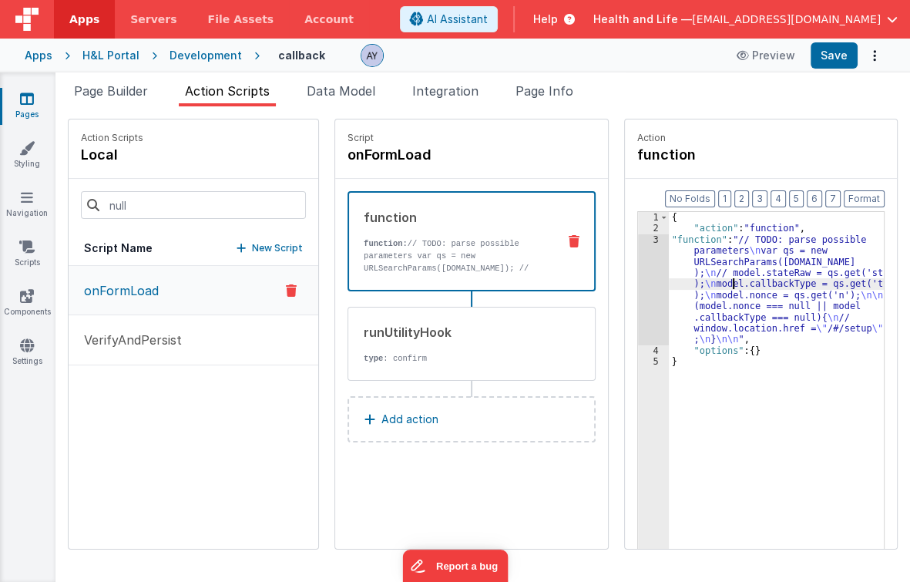
click at [700, 270] on div "{ "action" : "function" , "function" : "// TODO: parse possible parameters \n v…" at bounding box center [780, 416] width 223 height 408
click at [669, 271] on div "{ "action" : "function" , "function" : "// TODO: parse possible parameters \n v…" at bounding box center [780, 416] width 223 height 408
click at [638, 263] on div "3" at bounding box center [653, 289] width 31 height 111
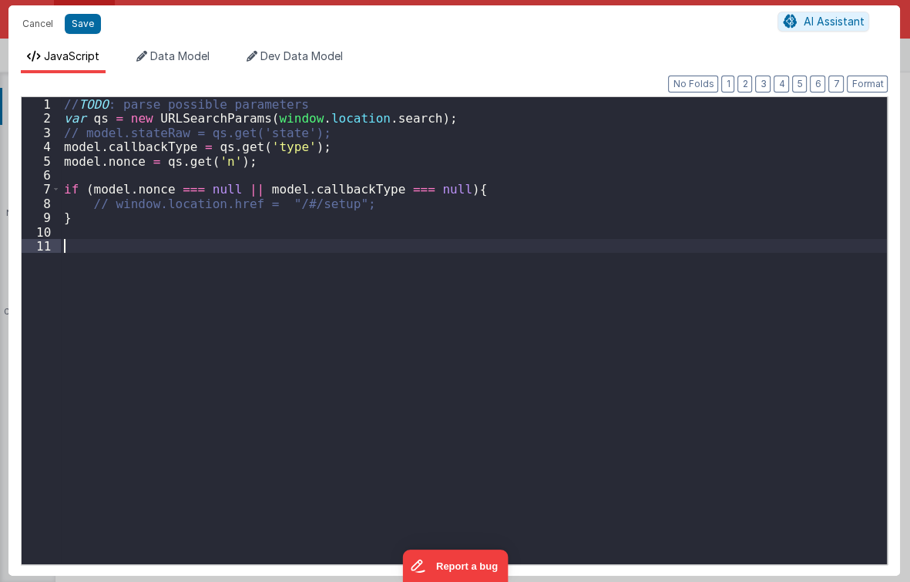
click at [485, 259] on div "// TODO : parse possible parameters var qs = new URLSearchParams ( window . loc…" at bounding box center [474, 344] width 827 height 495
click at [183, 174] on div "// TODO : parse possible parameters var qs = new URLSearchParams ( window . loc…" at bounding box center [474, 344] width 827 height 495
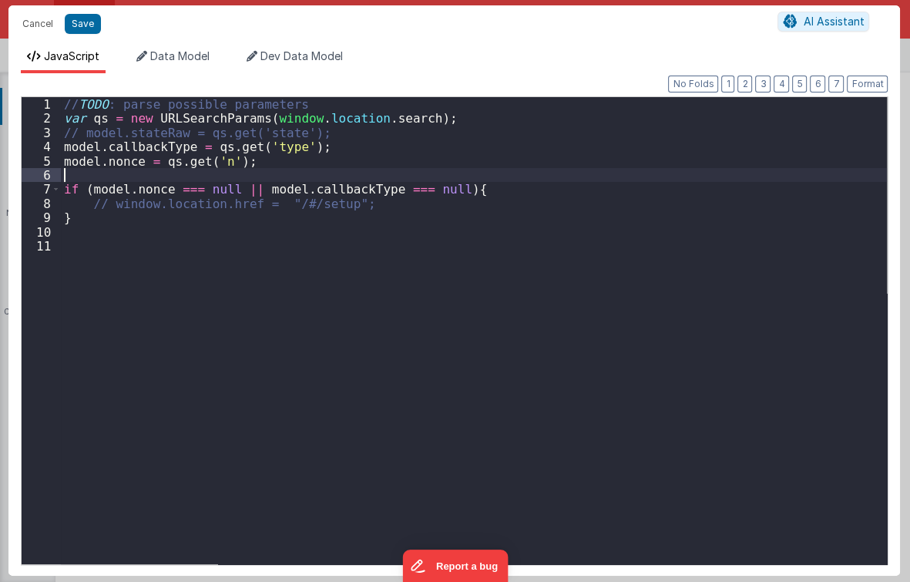
click at [264, 163] on div "// TODO : parse possible parameters var qs = new URLSearchParams ( window . loc…" at bounding box center [474, 344] width 827 height 495
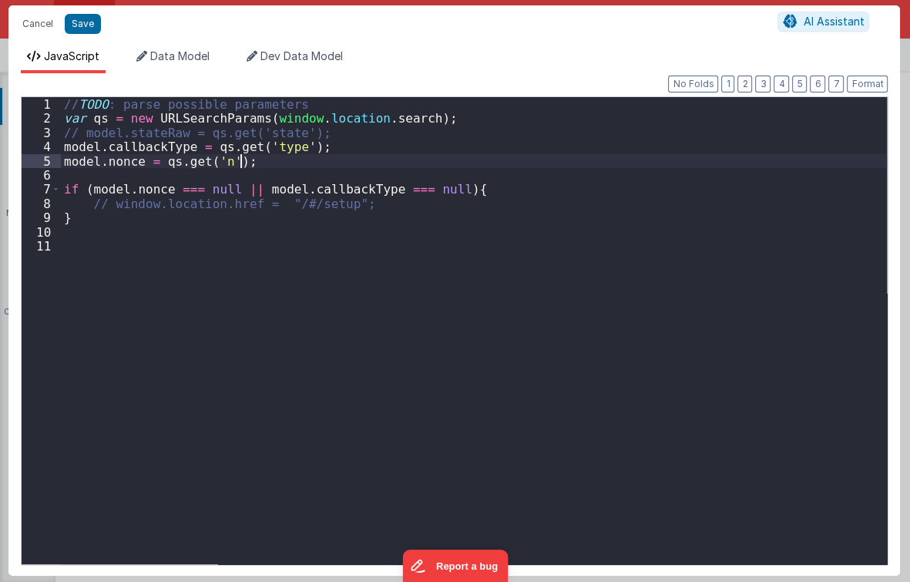
click at [281, 189] on div "// TODO : parse possible parameters var qs = new URLSearchParams ( window . loc…" at bounding box center [474, 344] width 827 height 495
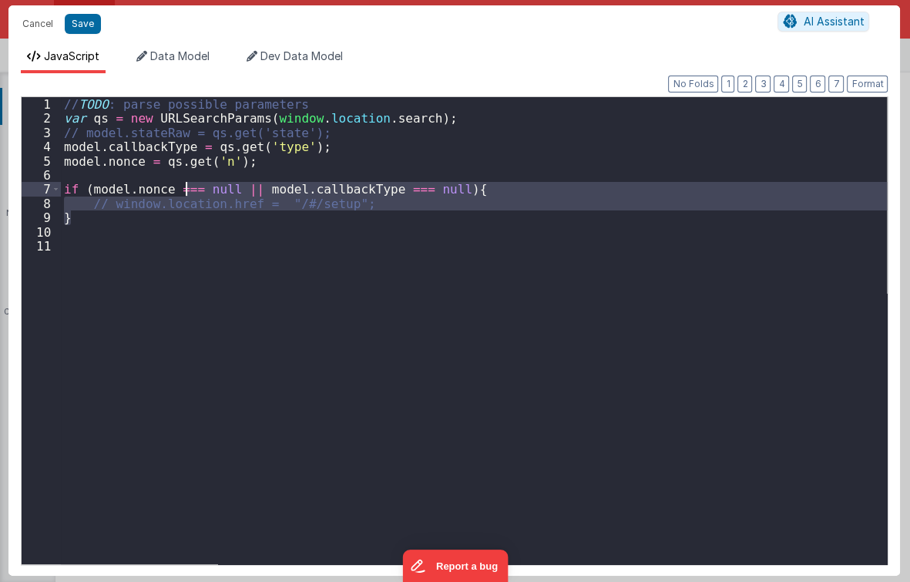
drag, startPoint x: 210, startPoint y: 216, endPoint x: 187, endPoint y: 186, distance: 37.3
click at [187, 186] on div "// TODO : parse possible parameters var qs = new URLSearchParams ( window . loc…" at bounding box center [474, 344] width 827 height 495
click at [419, 151] on div "// TODO : parse possible parameters var qs = new URLSearchParams ( window . loc…" at bounding box center [474, 344] width 827 height 495
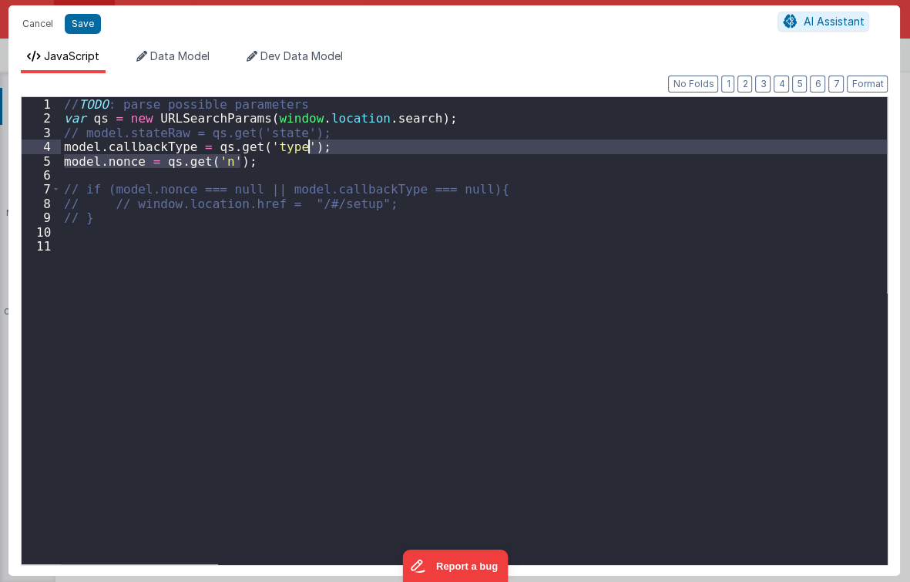
click at [395, 166] on div "// TODO : parse possible parameters var qs = new URLSearchParams ( window . loc…" at bounding box center [474, 330] width 826 height 467
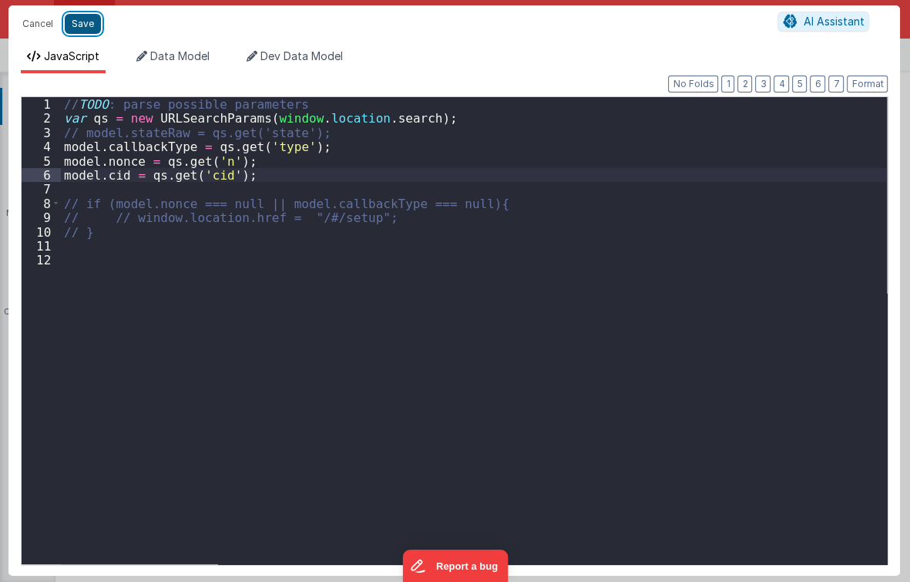
click at [83, 22] on button "Save" at bounding box center [83, 24] width 36 height 20
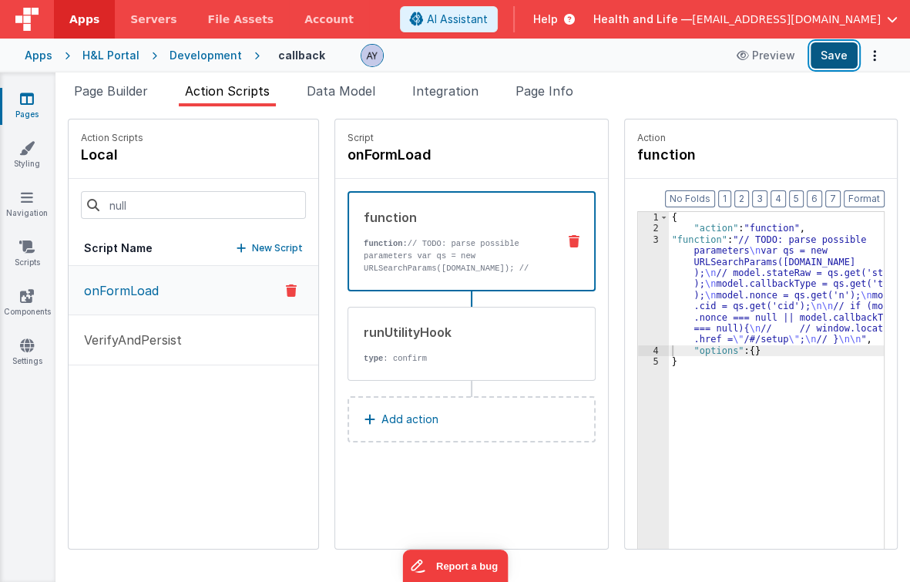
click at [832, 61] on button "Save" at bounding box center [834, 55] width 47 height 26
